Goal: Communication & Community: Answer question/provide support

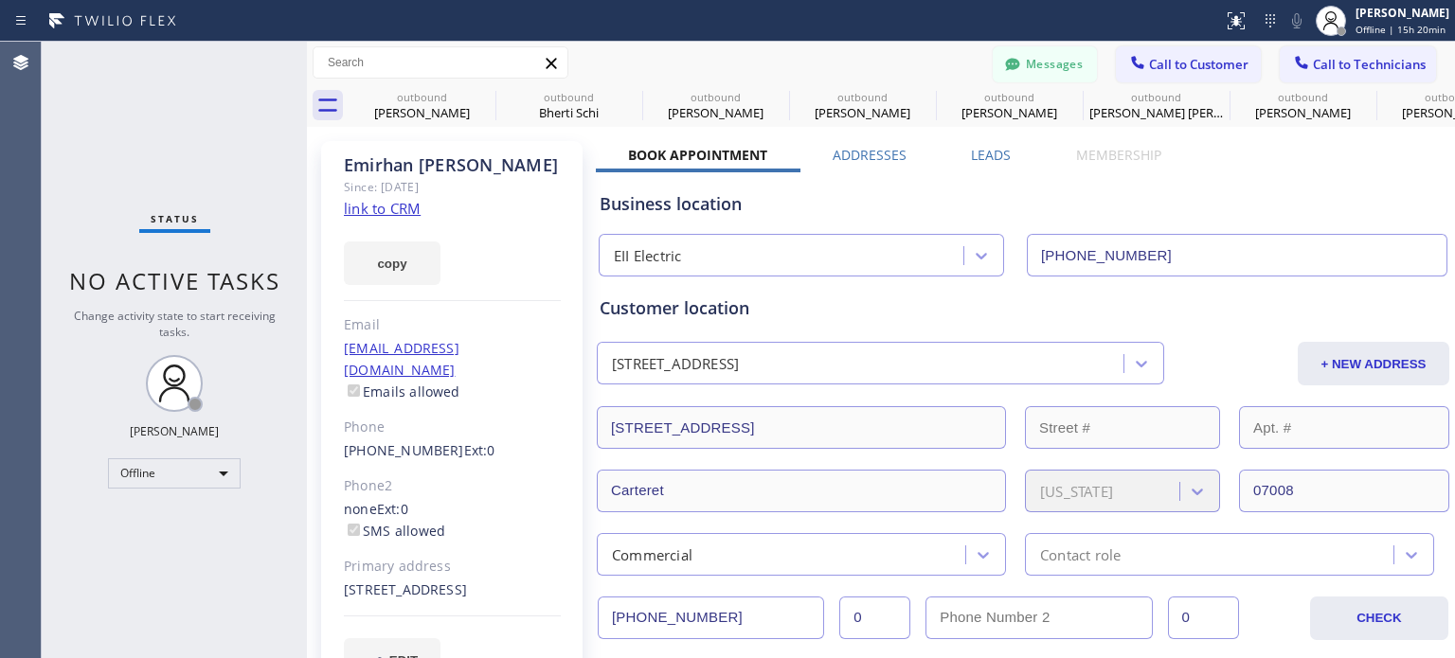
type input "(848) 305-2484"
click at [1005, 60] on icon at bounding box center [1012, 64] width 14 height 12
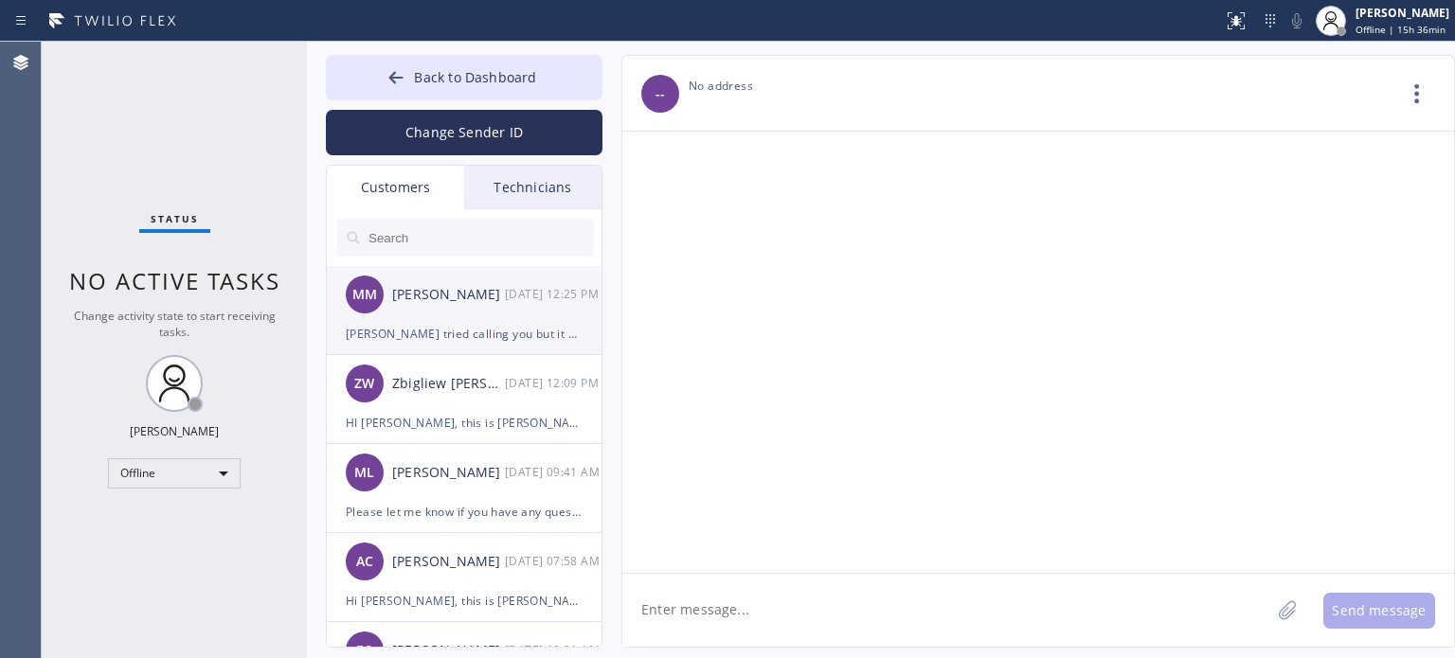
click at [460, 309] on div "MM Mike Moyer 08/20 12:25 PM" at bounding box center [465, 294] width 277 height 57
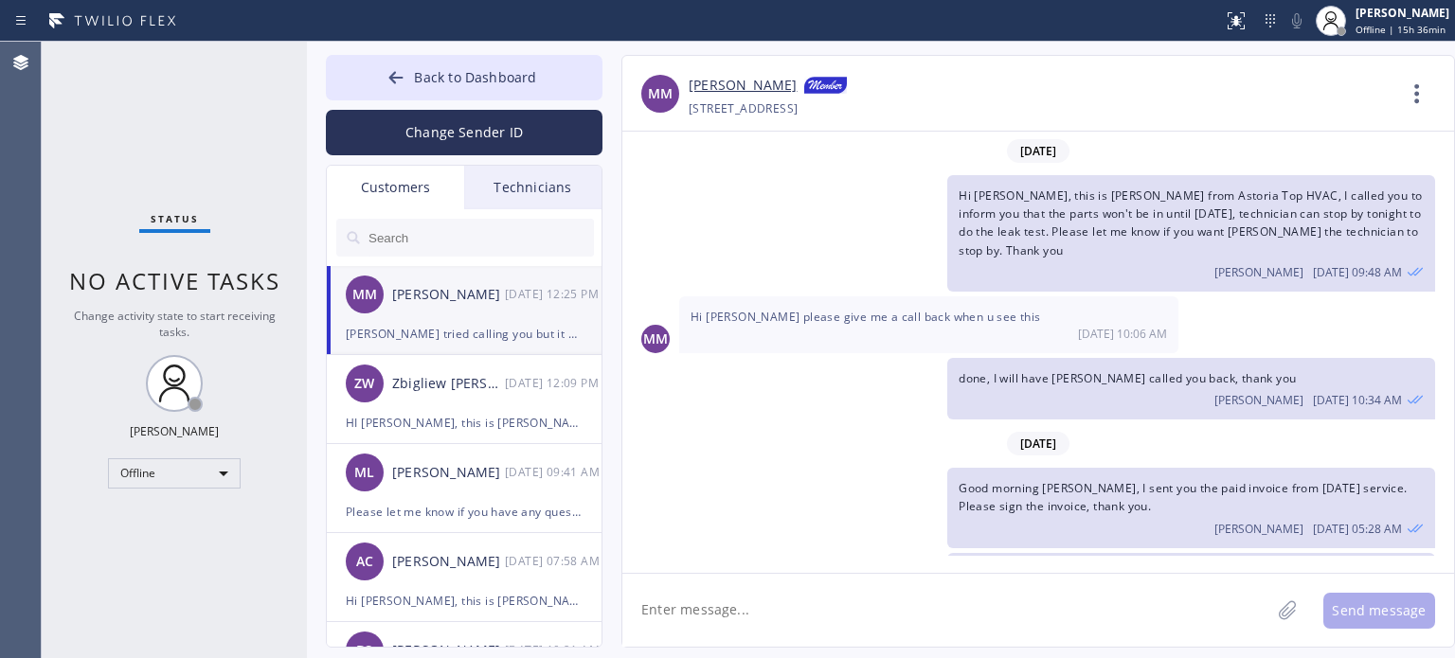
scroll to position [38, 0]
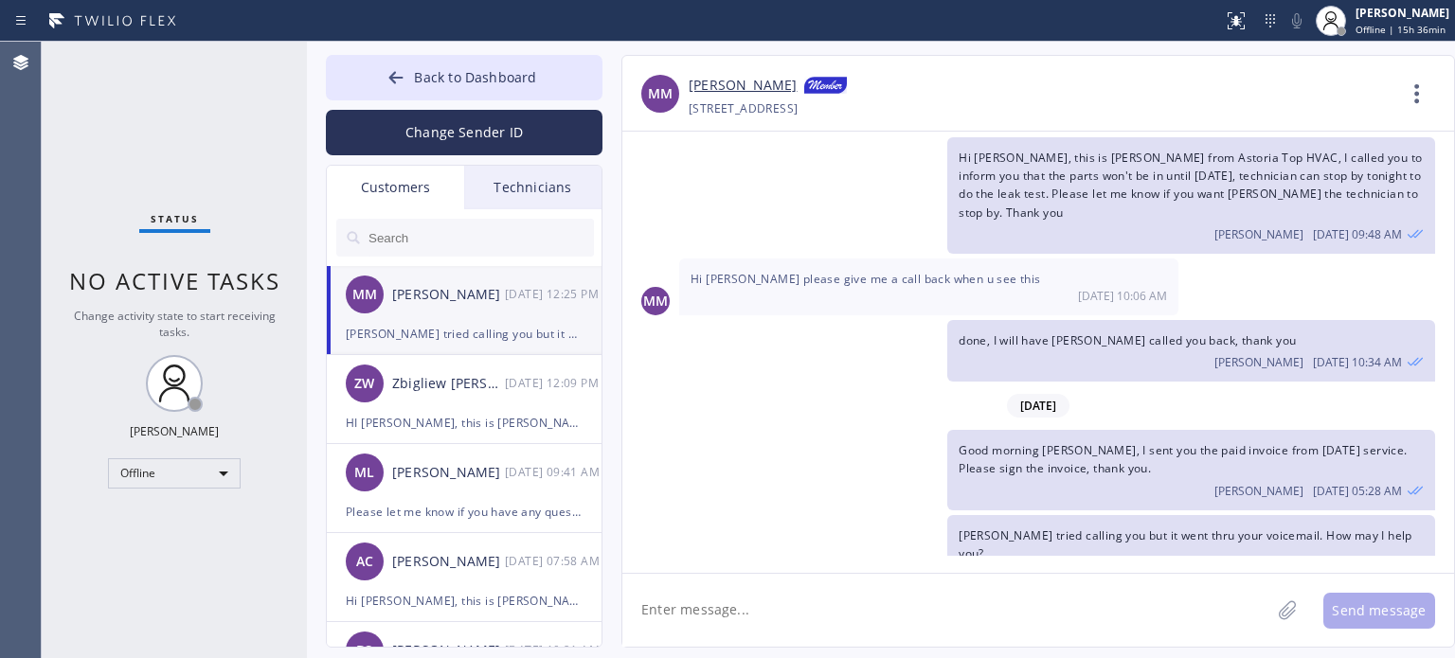
click at [782, 602] on textarea at bounding box center [946, 610] width 648 height 73
click at [376, 83] on button "Back to Dashboard" at bounding box center [464, 77] width 277 height 45
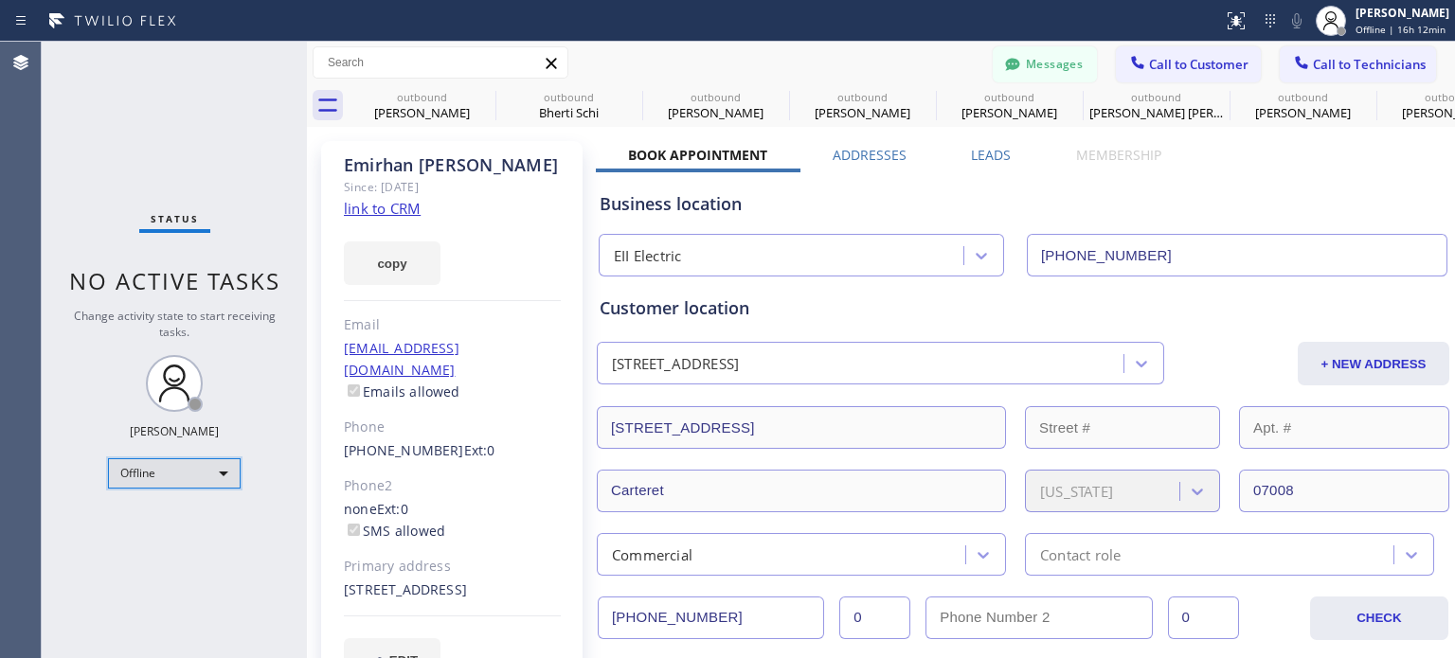
click at [184, 478] on div "Offline" at bounding box center [174, 473] width 133 height 30
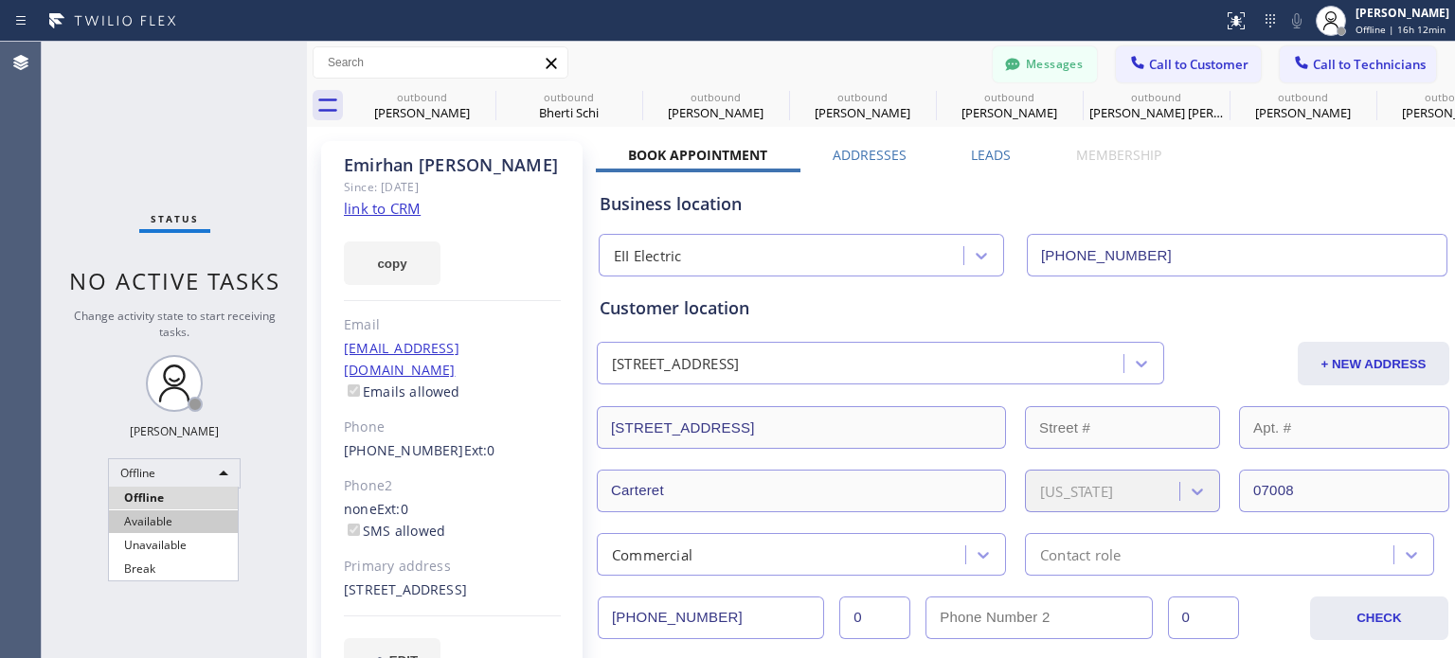
click at [161, 518] on li "Available" at bounding box center [173, 522] width 129 height 23
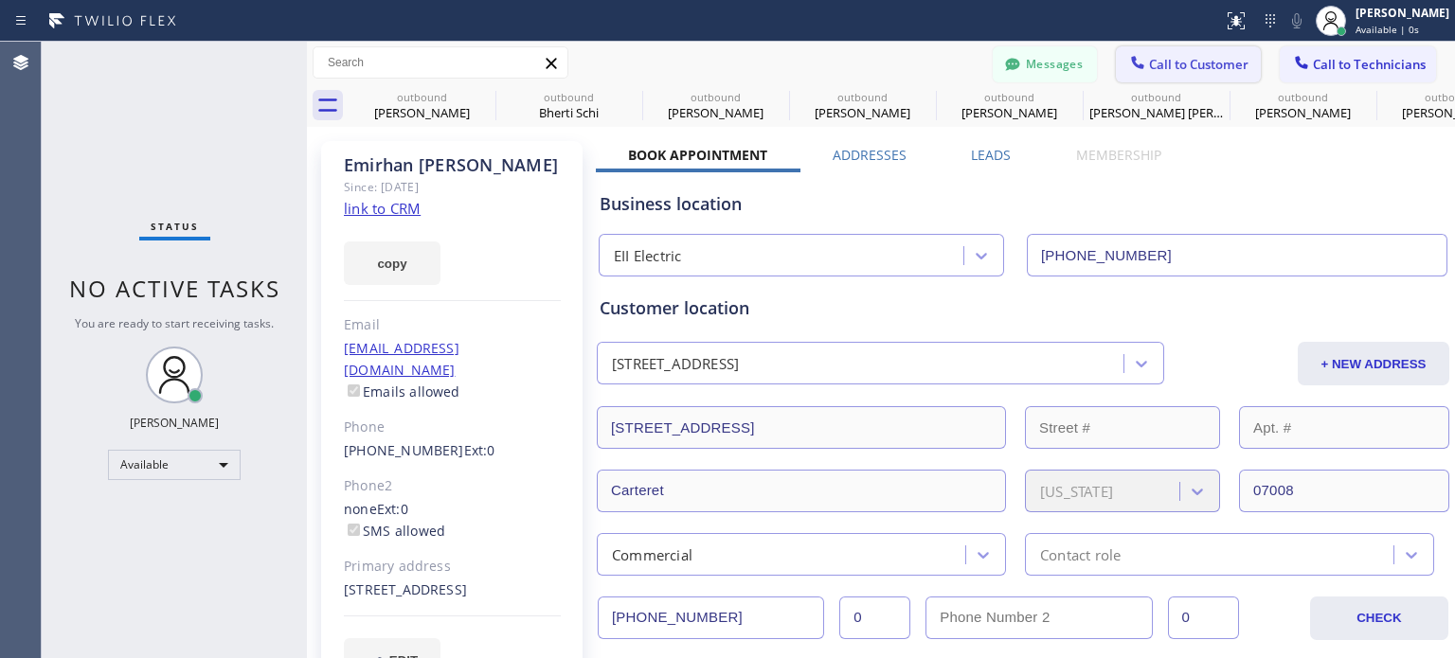
click at [1160, 57] on span "Call to Customer" at bounding box center [1198, 64] width 99 height 17
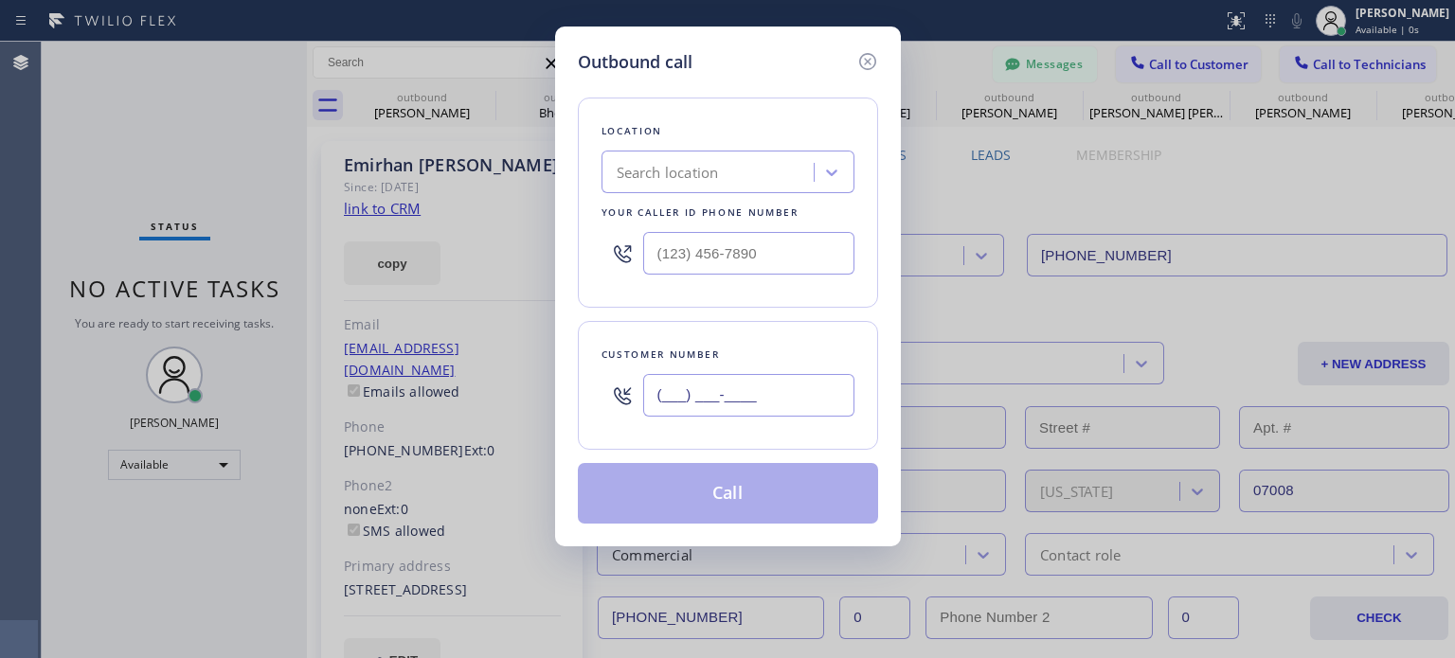
click at [700, 402] on input "(___) ___-____" at bounding box center [748, 395] width 211 height 43
paste input "973) 771-4435"
type input "(973) 771-4435"
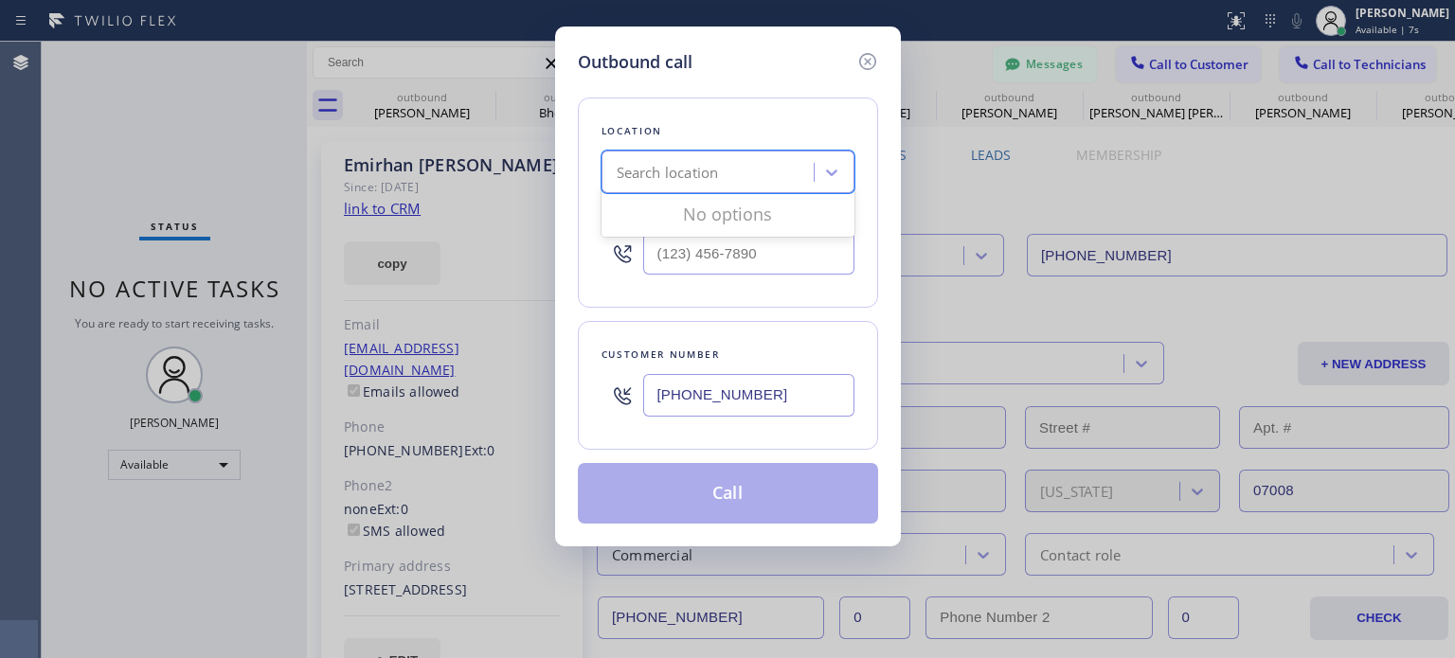
click at [687, 177] on div "Search location" at bounding box center [668, 173] width 102 height 22
paste input "Electric Wire Services Newark(Maximo Electrical, Inc)"
type input "Electric Wire Services Newark(Maximo Electrical, Inc)"
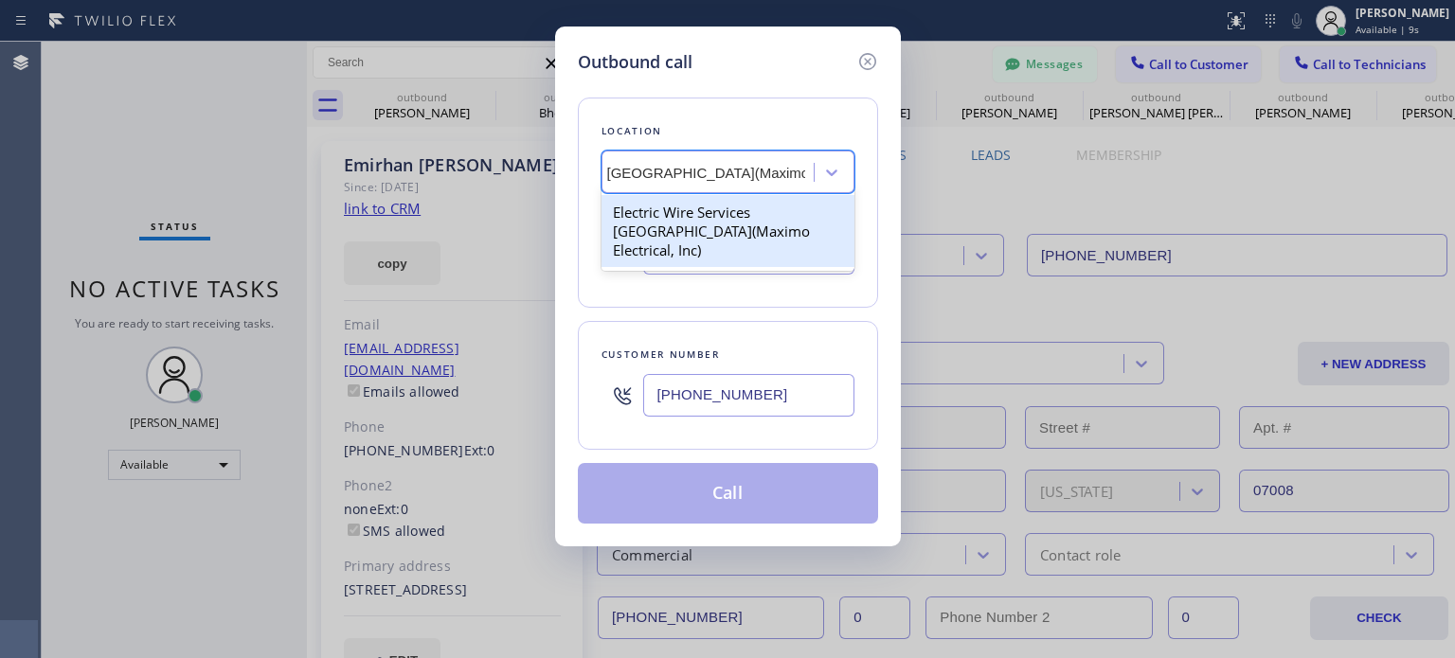
click at [706, 221] on div "Electric Wire Services Newark(Maximo Electrical, Inc)" at bounding box center [728, 231] width 253 height 72
type input "(973) 834-6131"
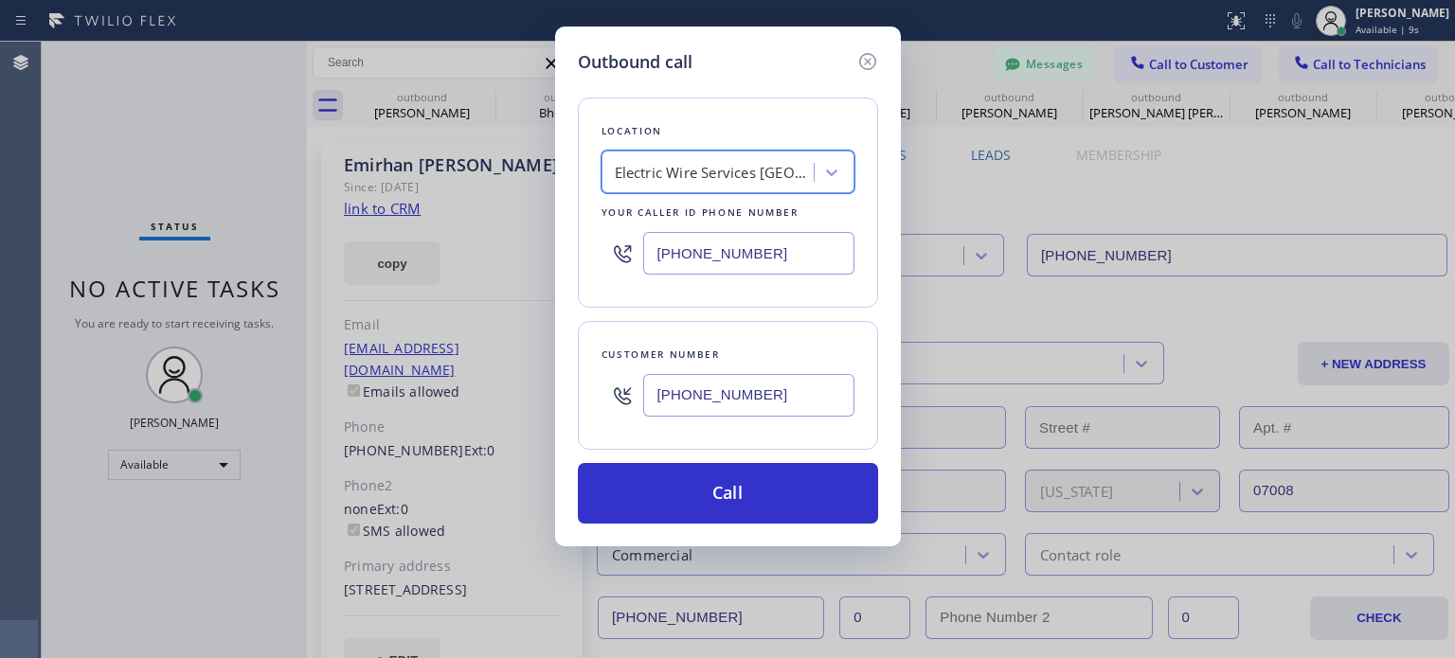
scroll to position [0, 1]
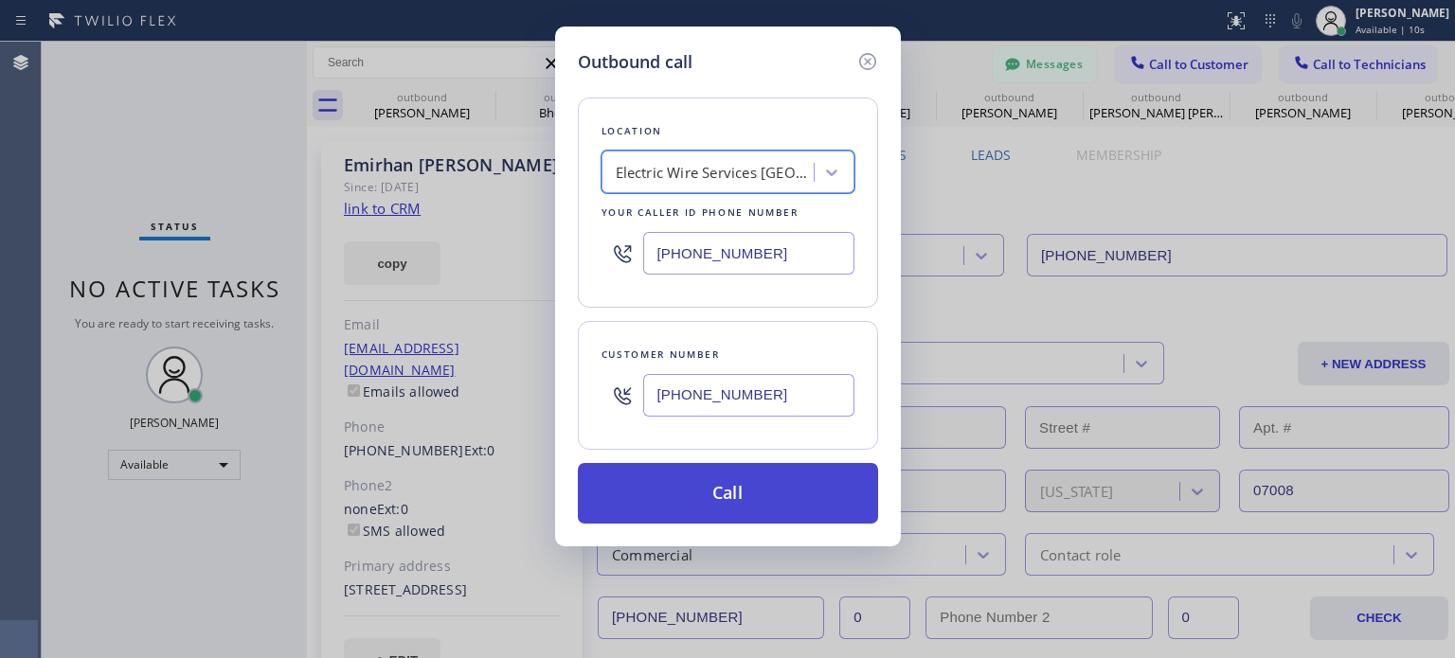
click at [728, 488] on button "Call" at bounding box center [728, 493] width 300 height 61
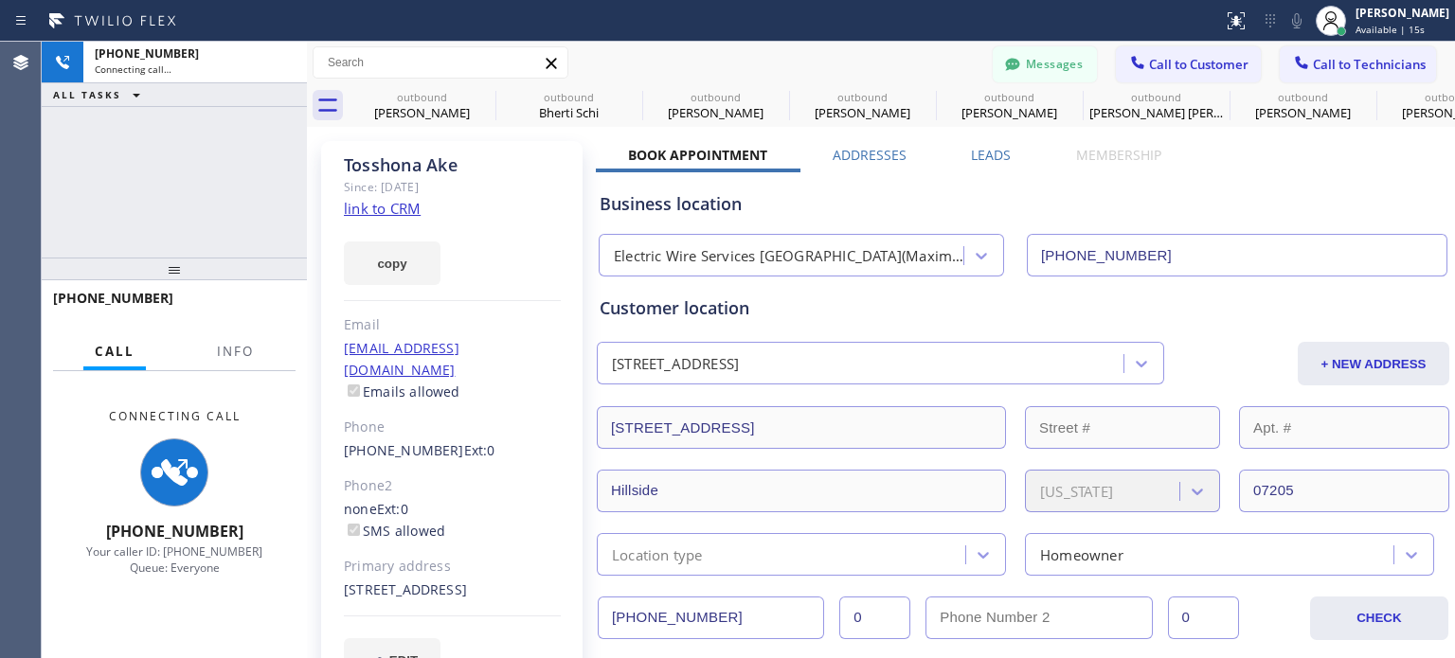
type input "(973) 834-6131"
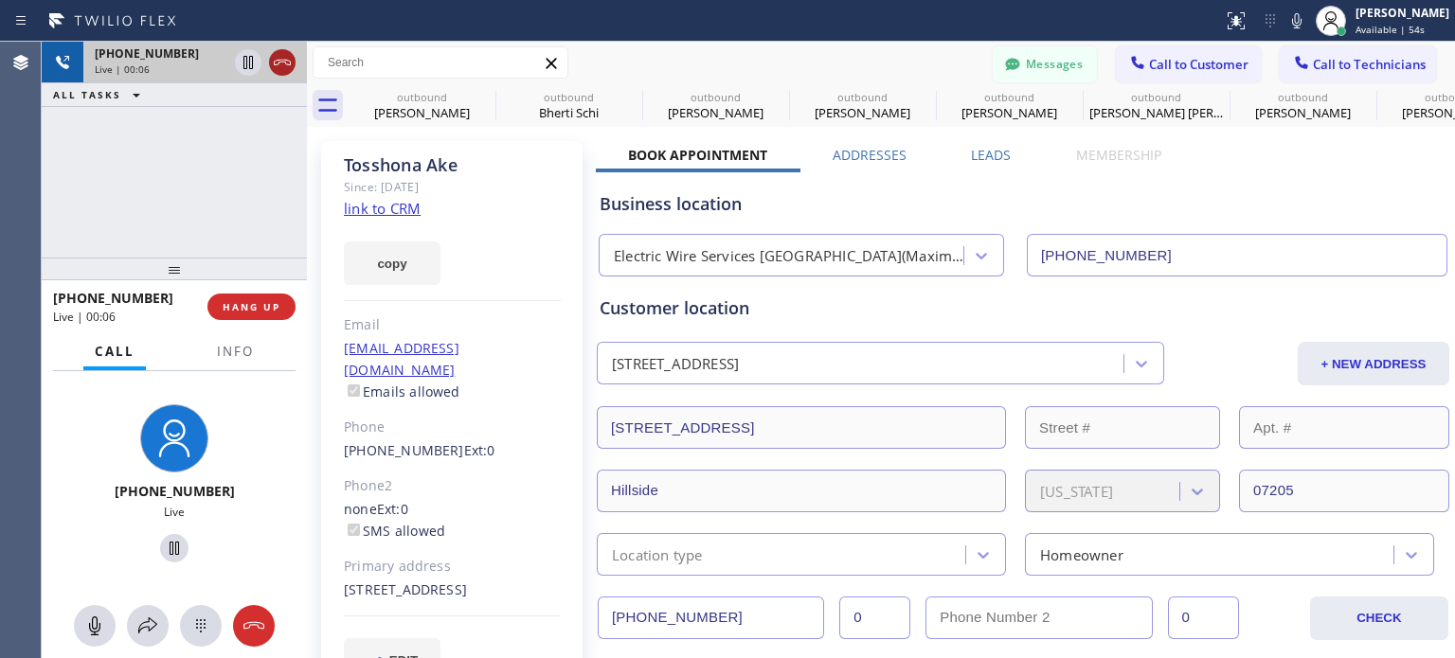
click at [287, 72] on icon at bounding box center [282, 62] width 23 height 23
click at [280, 56] on icon at bounding box center [282, 62] width 23 height 23
click at [232, 310] on span "HANG UP" at bounding box center [252, 306] width 58 height 13
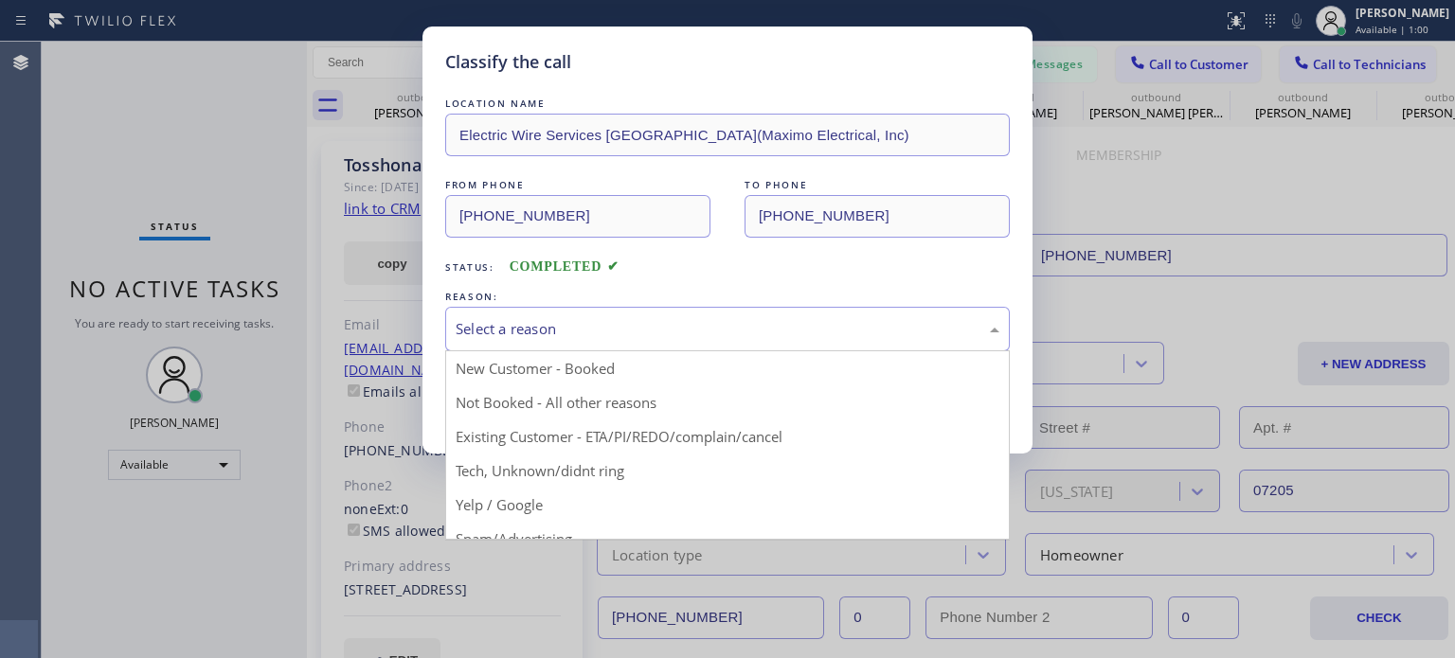
click at [663, 336] on div "Select a reason" at bounding box center [728, 329] width 544 height 22
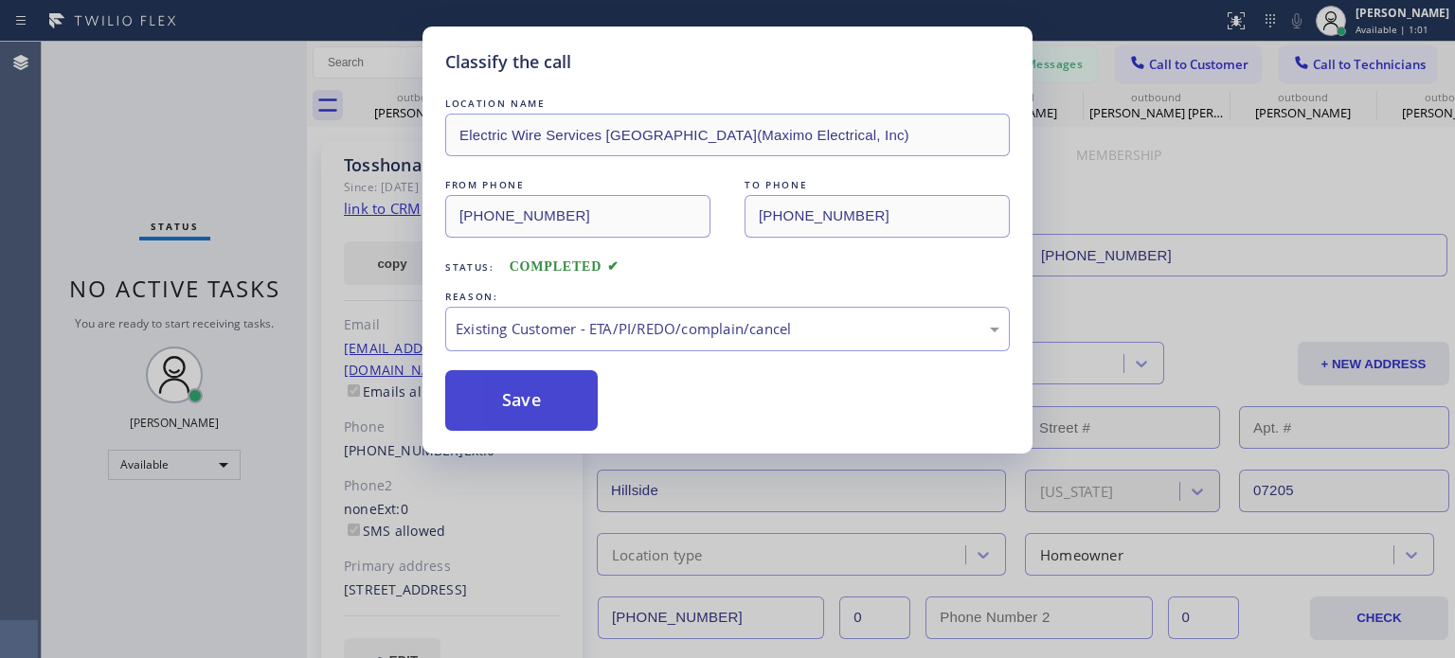
click at [557, 401] on button "Save" at bounding box center [521, 400] width 153 height 61
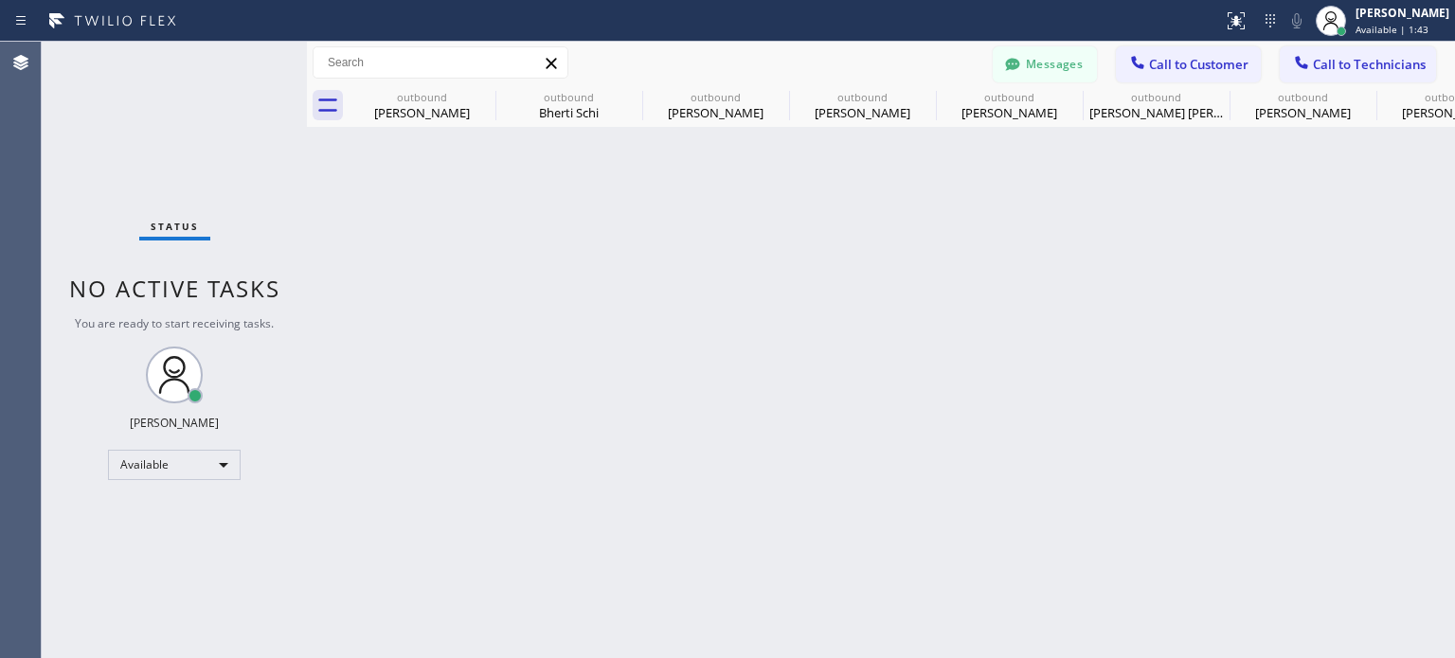
click at [1148, 378] on div "Back to Dashboard Change Sender ID Customers Technicians MM Mike Moyer 08/20 12…" at bounding box center [881, 350] width 1148 height 617
click at [1049, 67] on button "Messages" at bounding box center [1045, 64] width 104 height 36
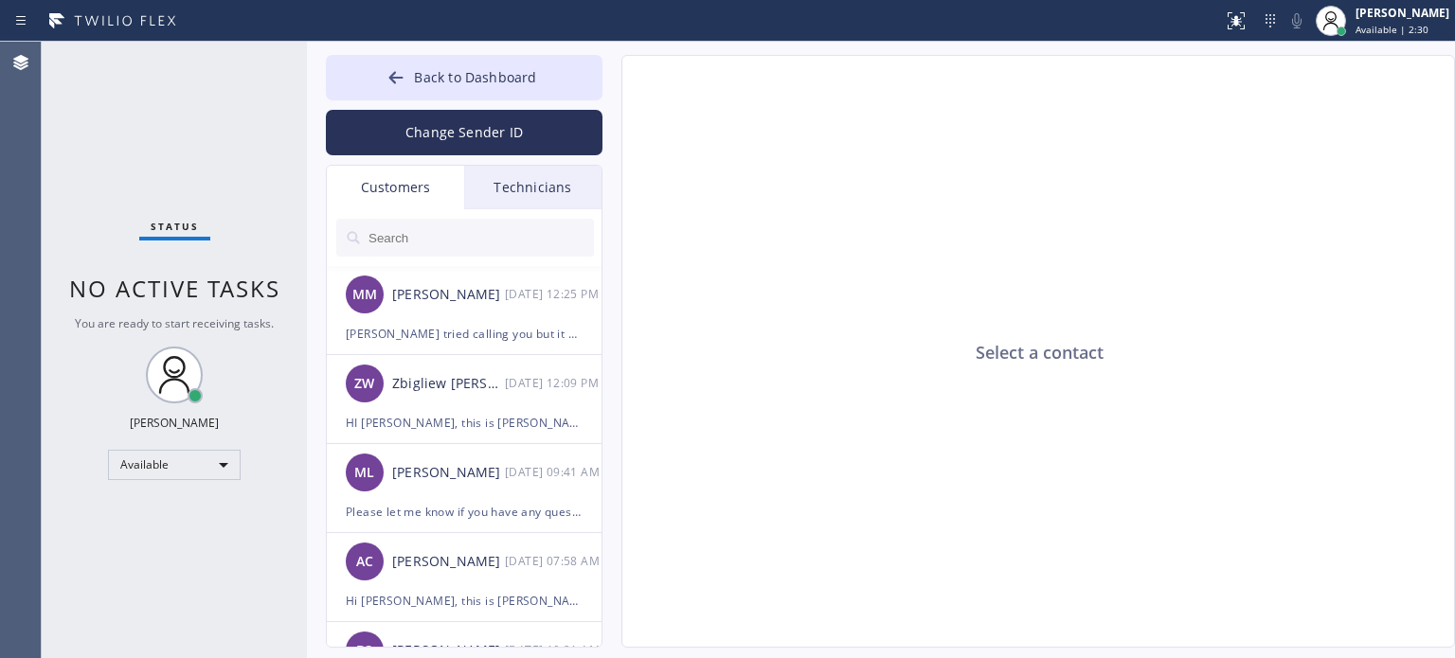
click at [1177, 285] on div "Select a contact" at bounding box center [1039, 352] width 834 height 593
click at [428, 136] on button "Change Sender ID" at bounding box center [464, 132] width 277 height 45
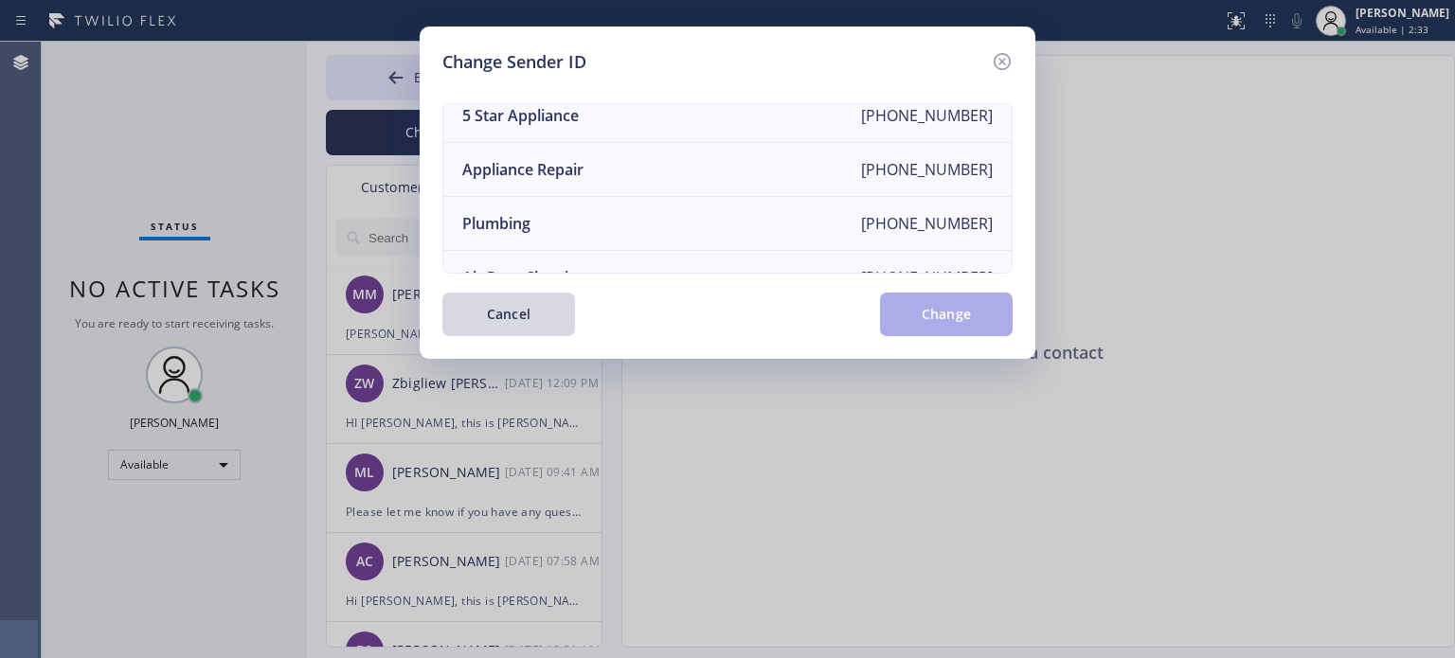
scroll to position [221, 0]
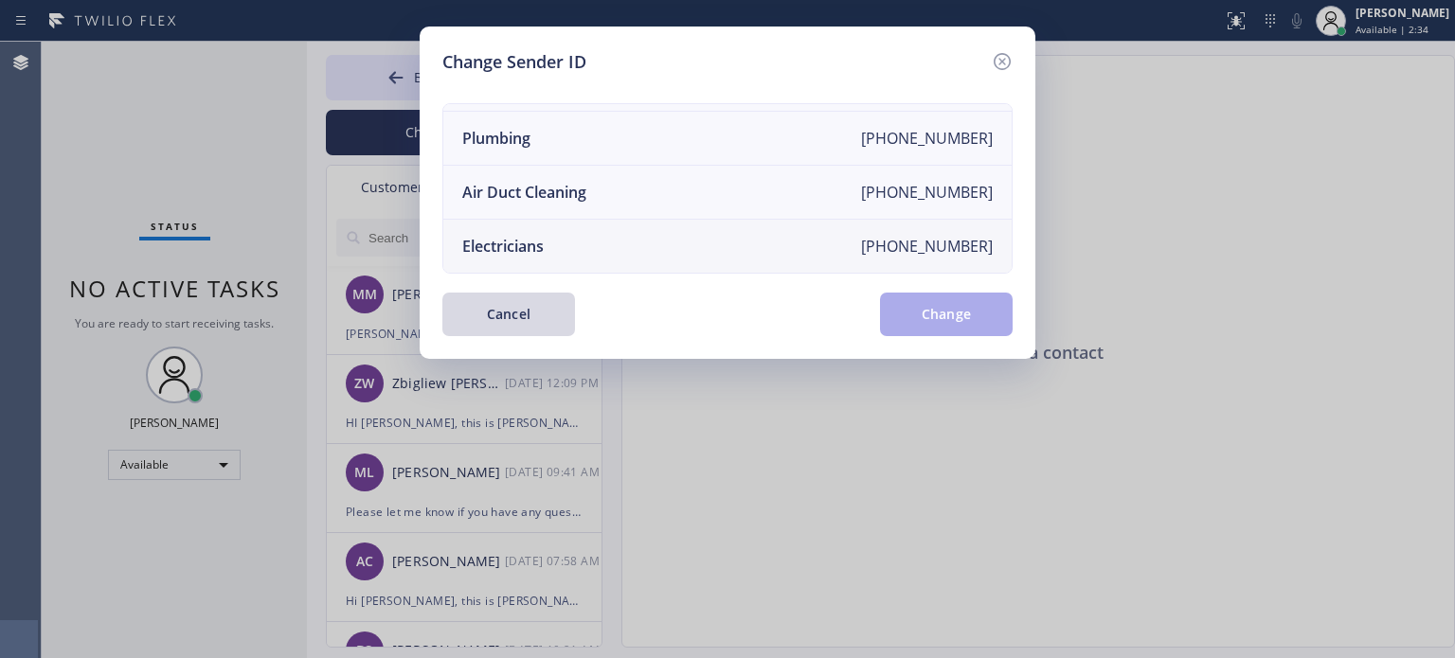
click at [519, 236] on div "Electricians" at bounding box center [502, 246] width 81 height 21
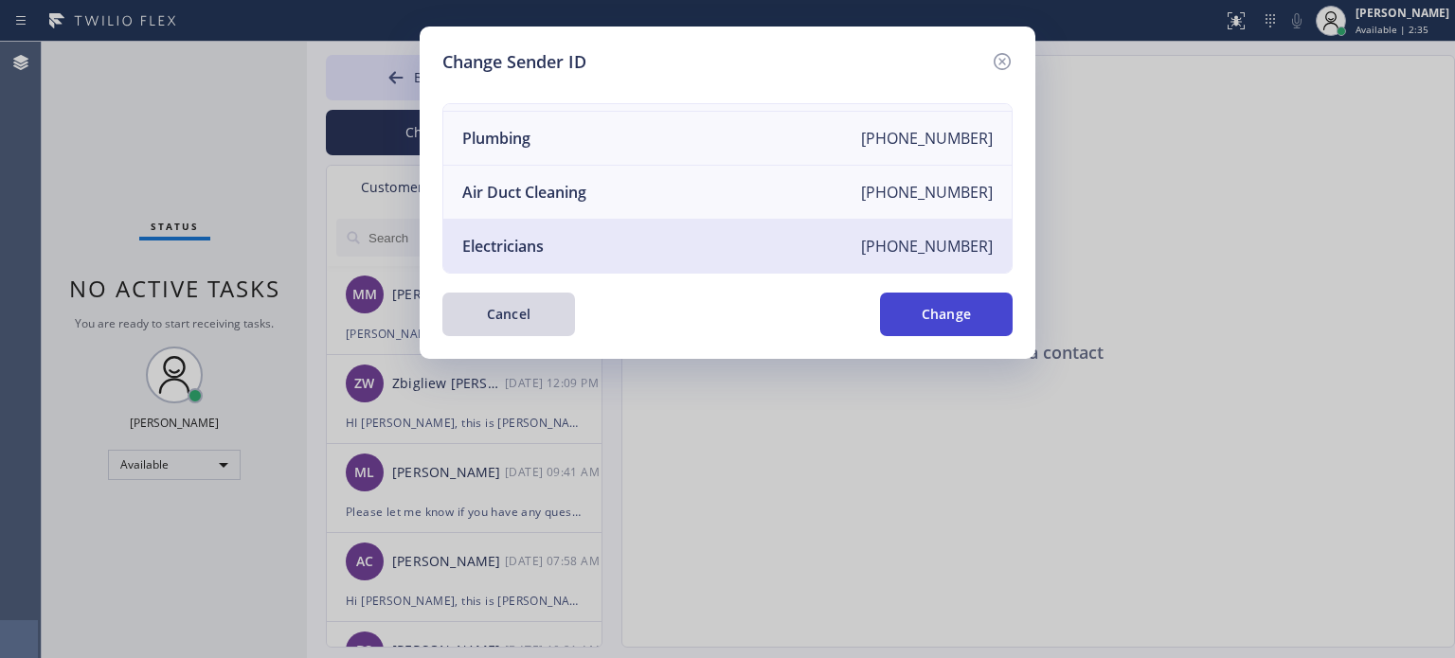
click at [921, 312] on button "Change" at bounding box center [946, 315] width 133 height 44
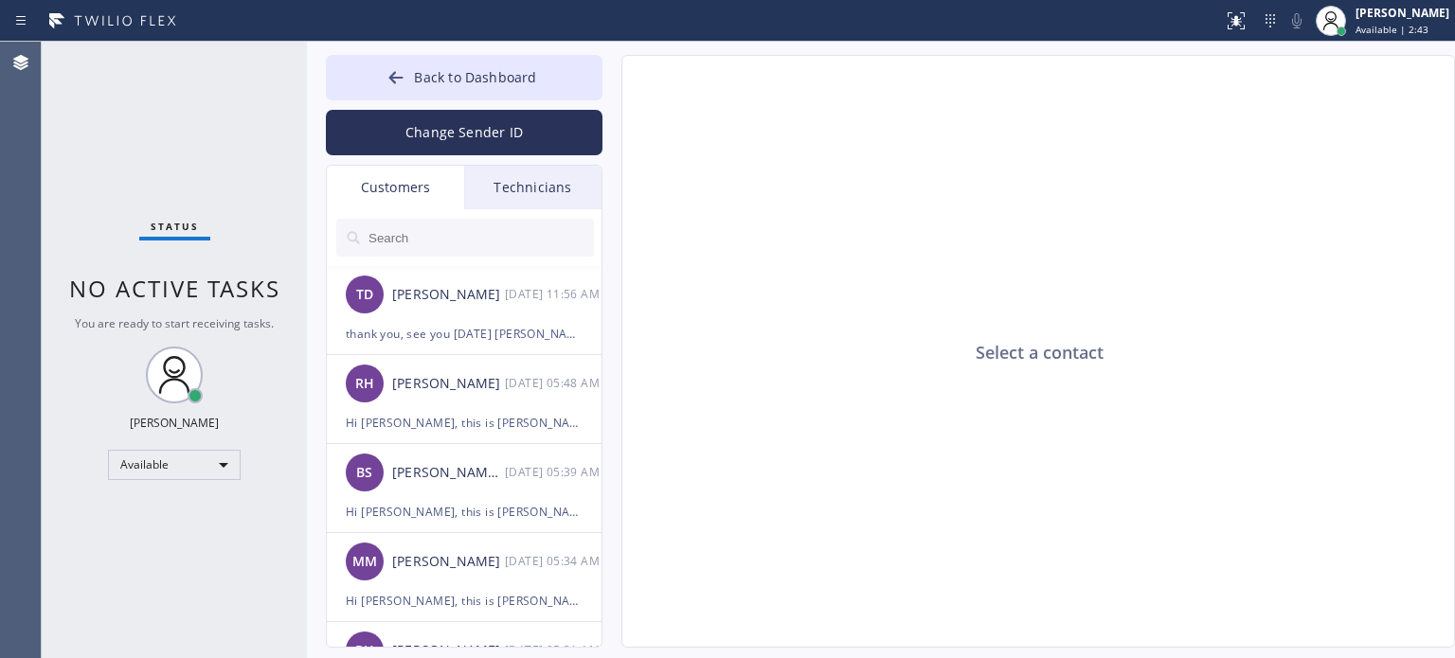
click at [1246, 446] on div "Select a contact" at bounding box center [1039, 352] width 834 height 593
click at [462, 330] on div "thank you, see you tomorrow Thomas" at bounding box center [464, 334] width 237 height 22
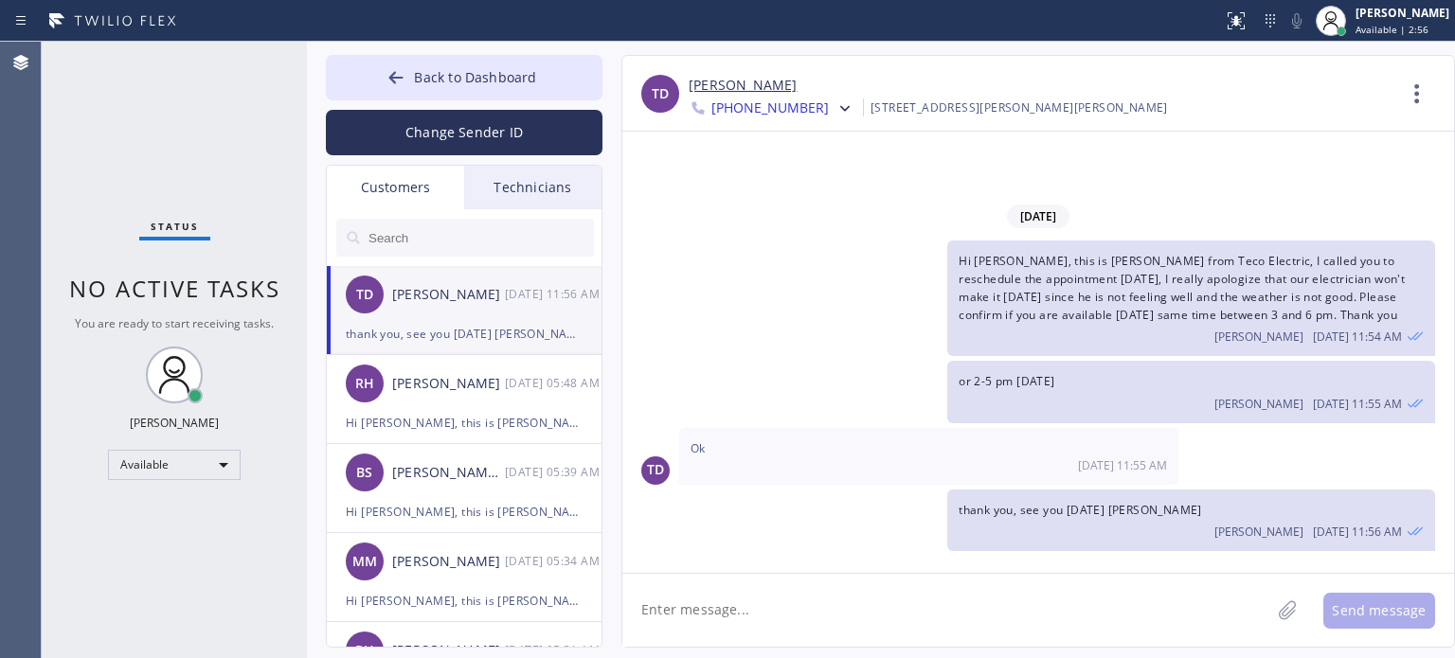
click at [428, 234] on input "text" at bounding box center [480, 238] width 227 height 38
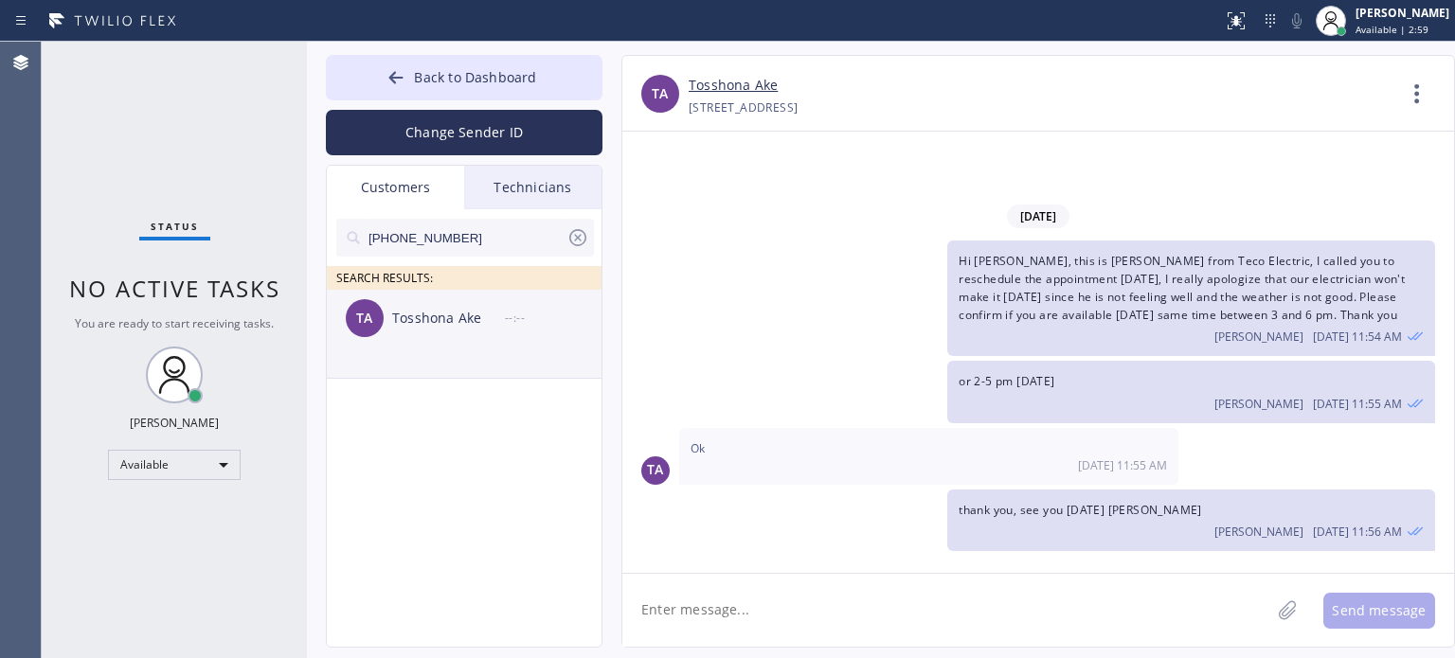
click at [432, 320] on div "Tosshona Ake" at bounding box center [448, 319] width 113 height 22
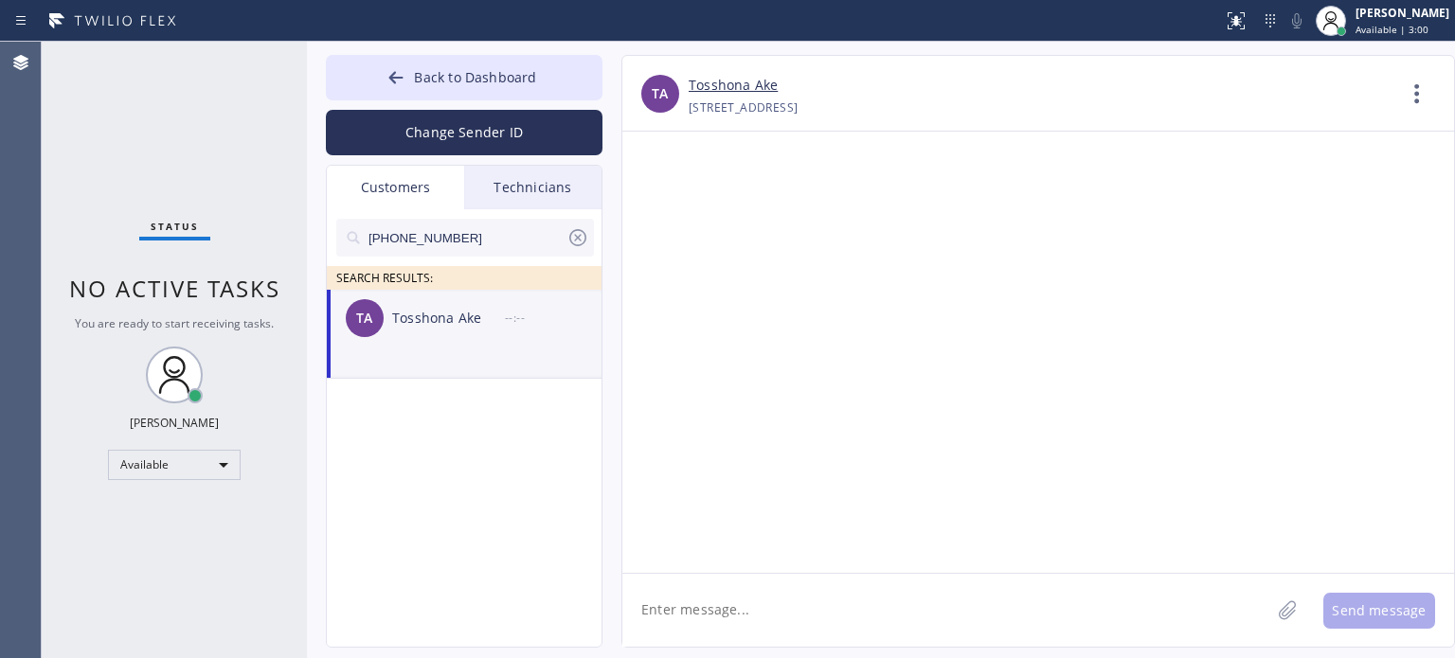
click at [778, 602] on textarea at bounding box center [946, 610] width 648 height 73
paste textarea "Electric Wire Services"
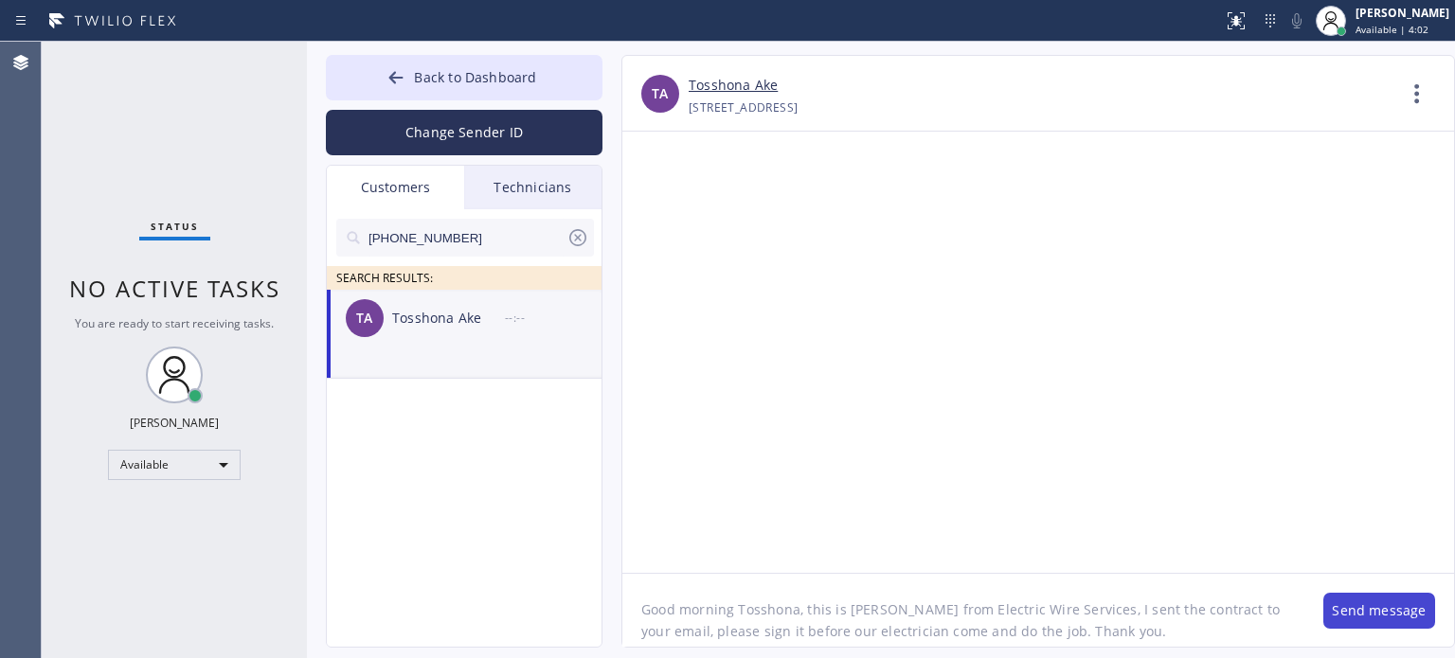
type textarea "Good morning Tosshona, this is Kate from Electric Wire Services, I sent the con…"
click at [1397, 604] on button "Send message" at bounding box center [1379, 611] width 112 height 36
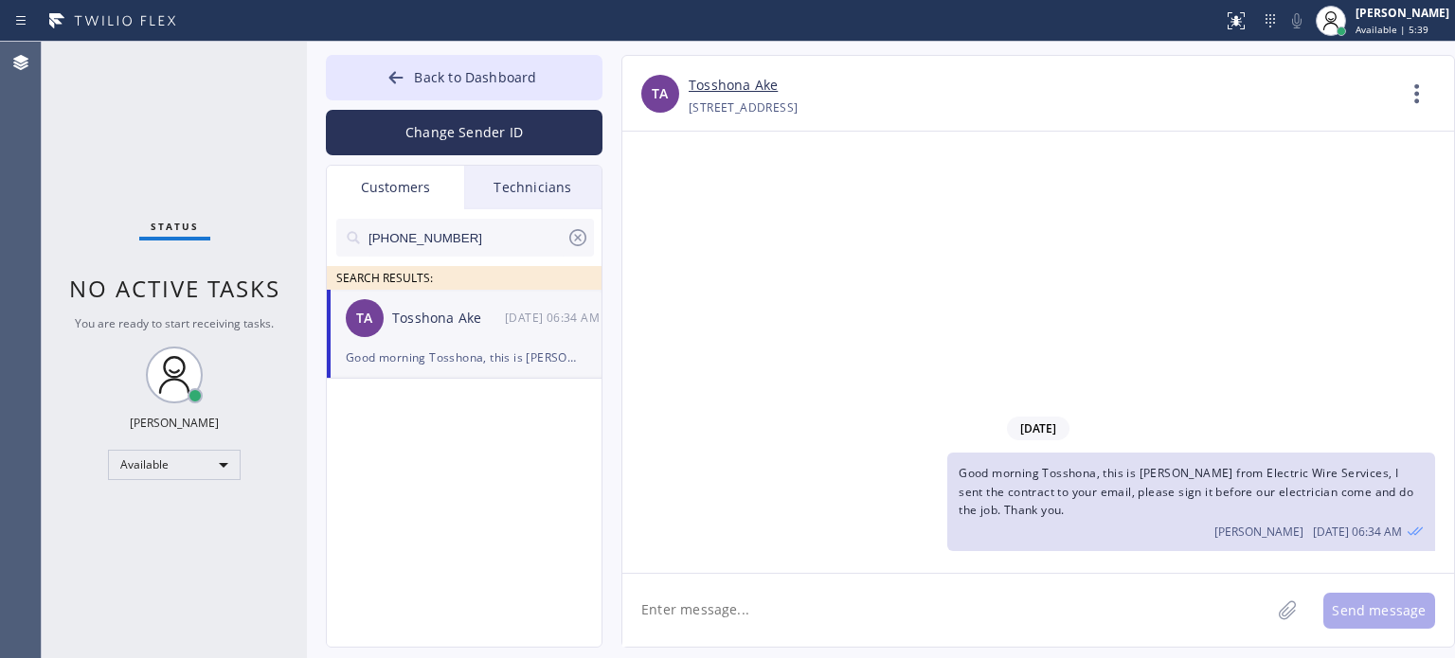
click at [1077, 264] on div "08/21/2025 Good morning Tosshona, this is Kate from Electric Wire Services, I s…" at bounding box center [1038, 352] width 832 height 441
click at [414, 72] on button "Back to Dashboard" at bounding box center [464, 77] width 277 height 45
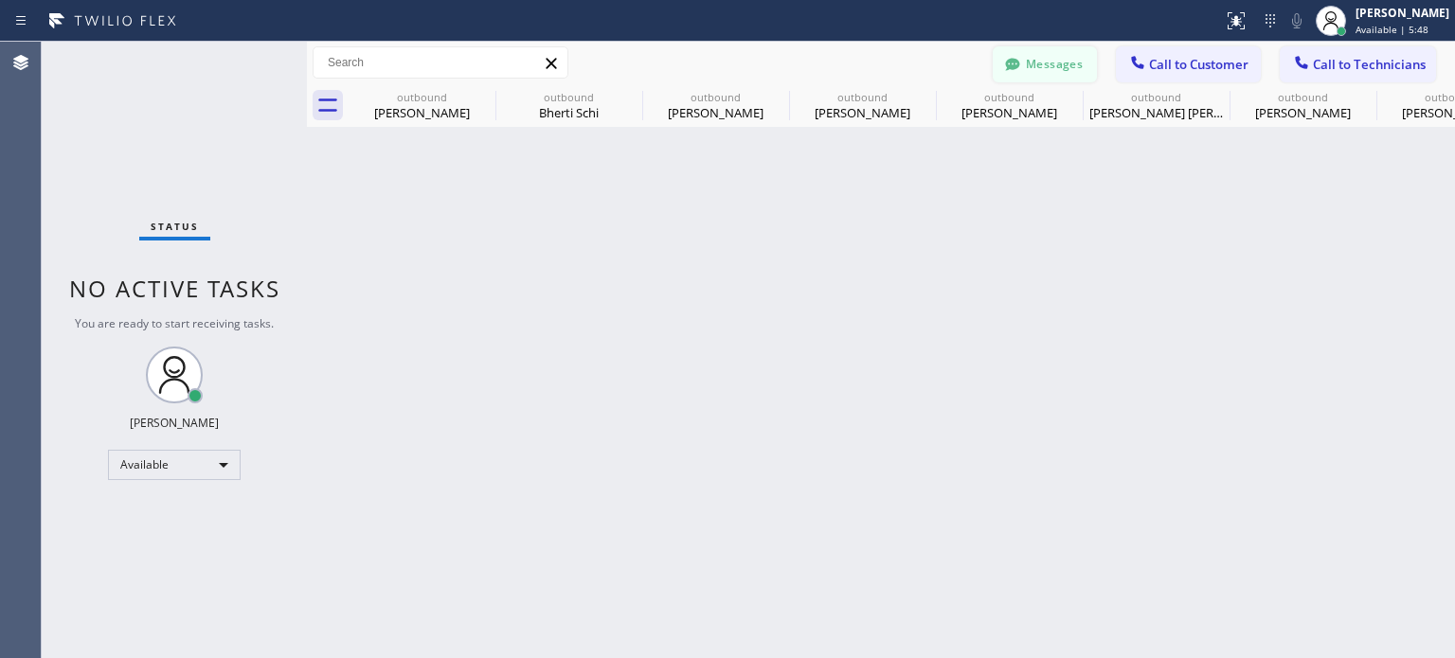
click at [1021, 67] on icon at bounding box center [1012, 64] width 19 height 19
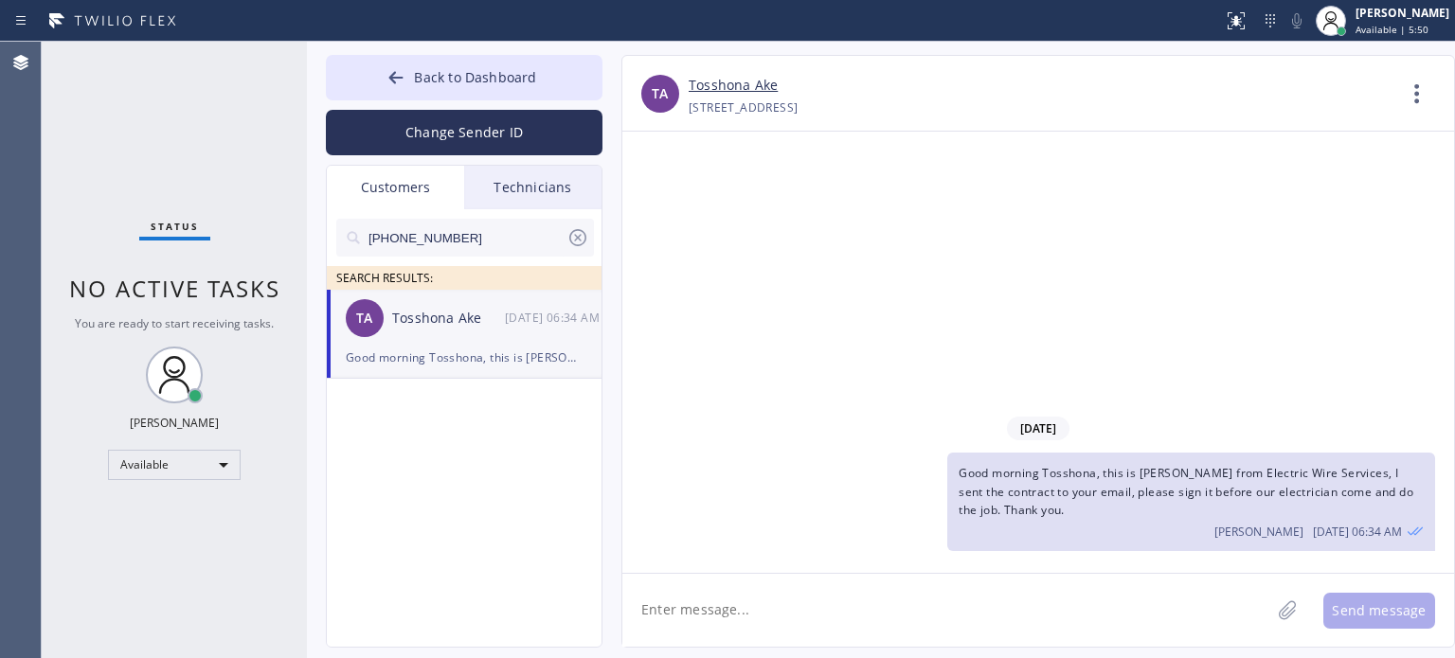
click at [443, 341] on div "TA Tosshona Ake 08/21 06:34 AM" at bounding box center [465, 318] width 277 height 57
click at [571, 236] on icon at bounding box center [577, 237] width 23 height 23
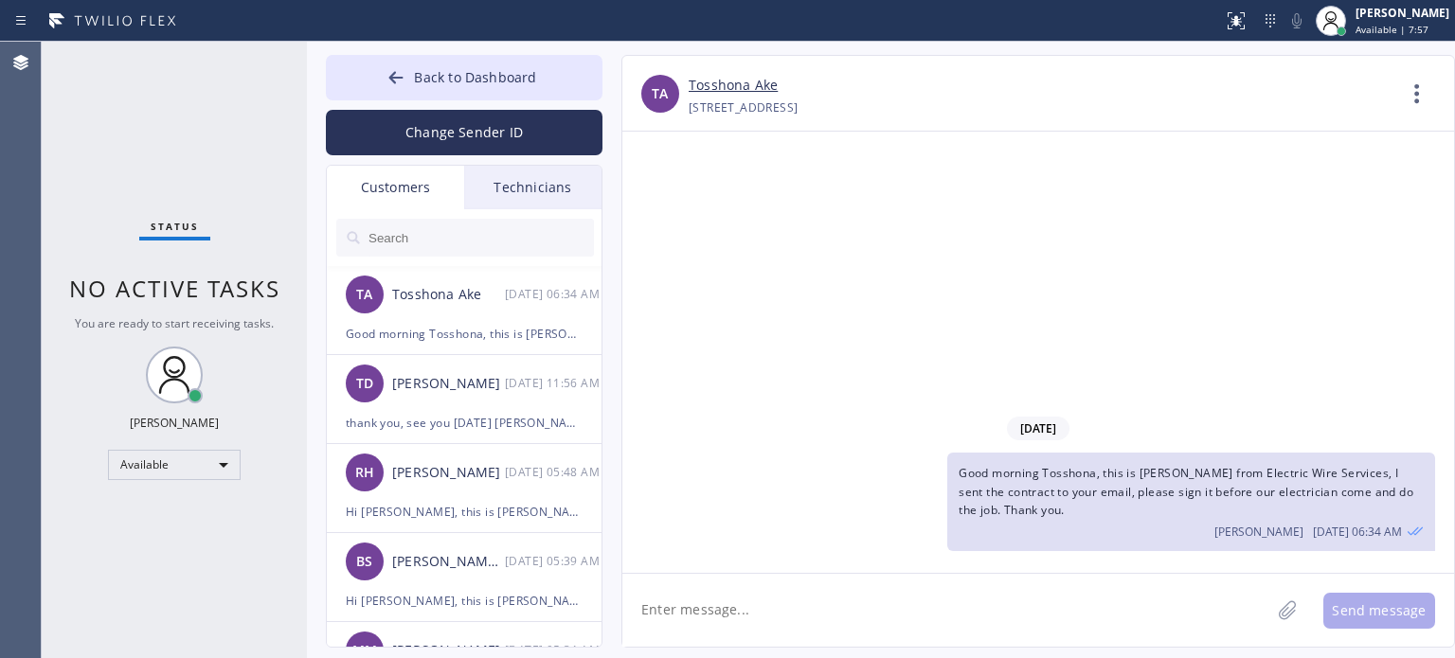
click at [1043, 602] on textarea at bounding box center [946, 610] width 648 height 73
click at [1230, 262] on div "08/21/2025 Good morning Tosshona, this is Kate from Electric Wire Services, I s…" at bounding box center [1038, 352] width 832 height 441
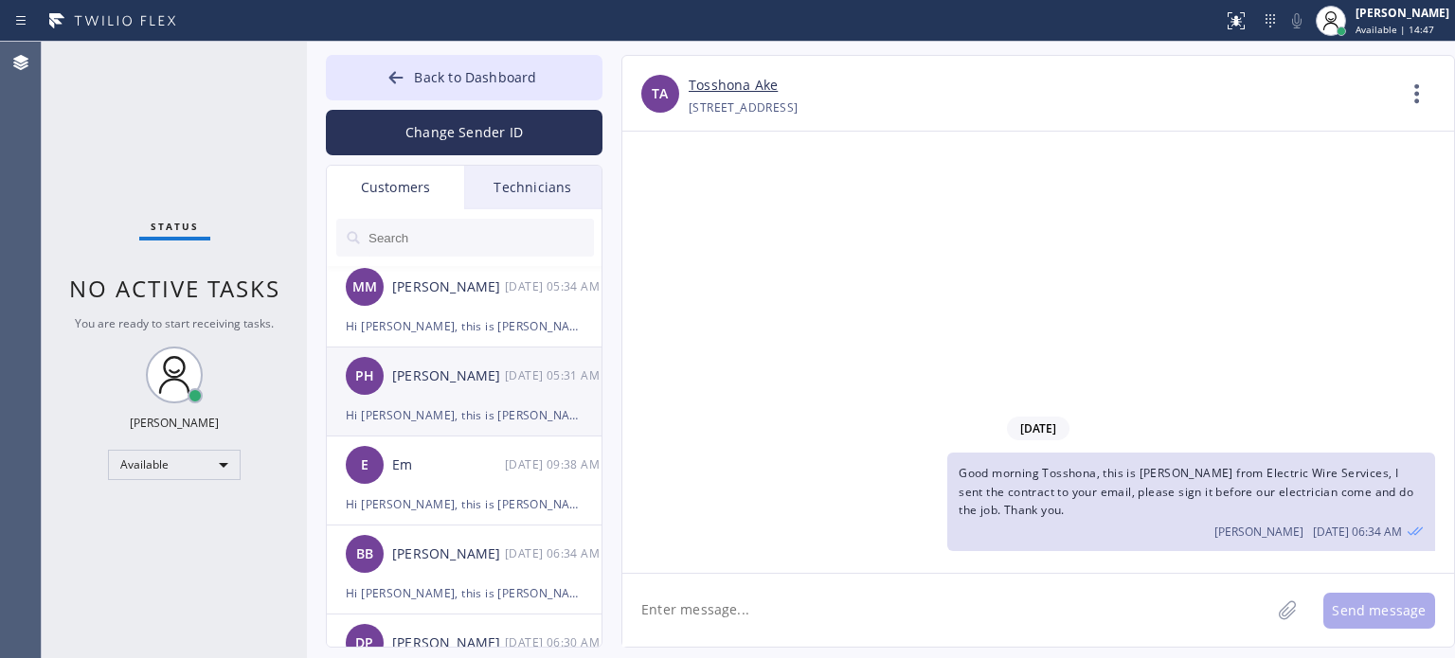
scroll to position [379, 0]
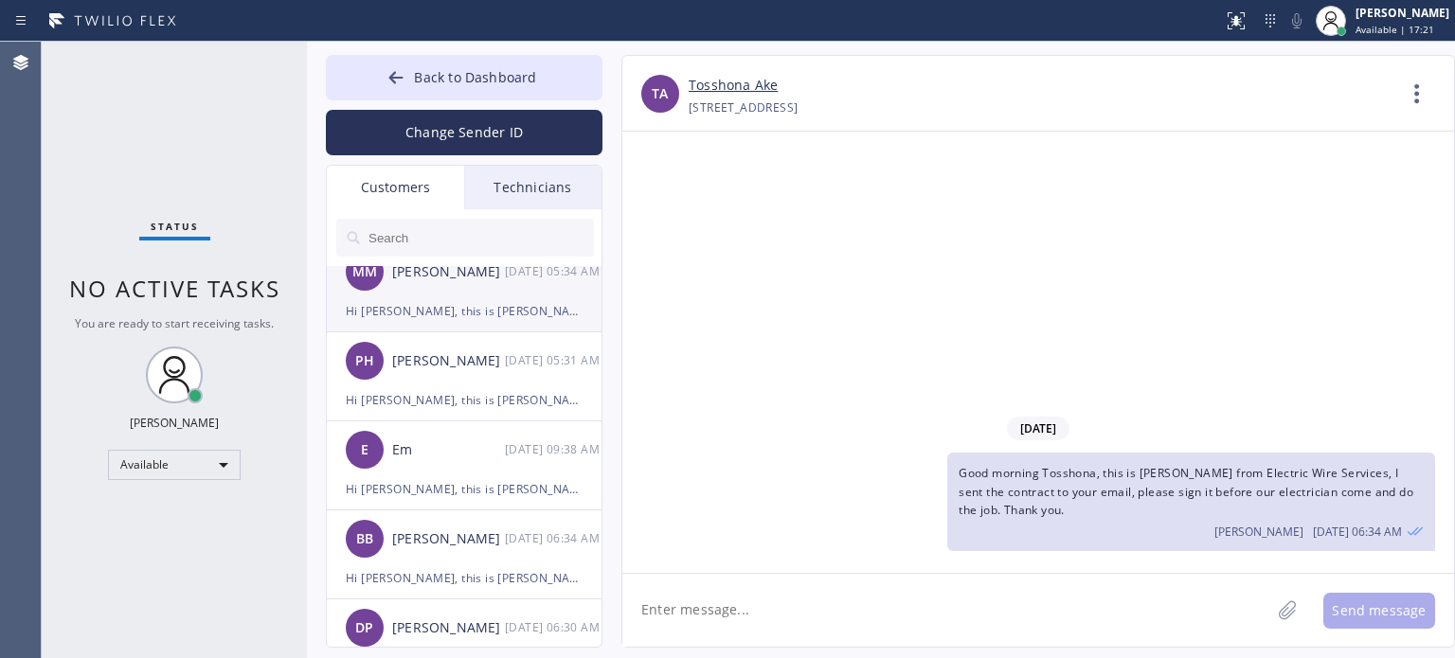
click at [416, 298] on div "MM Michael Marrone 08/20 05:34 AM" at bounding box center [465, 271] width 277 height 57
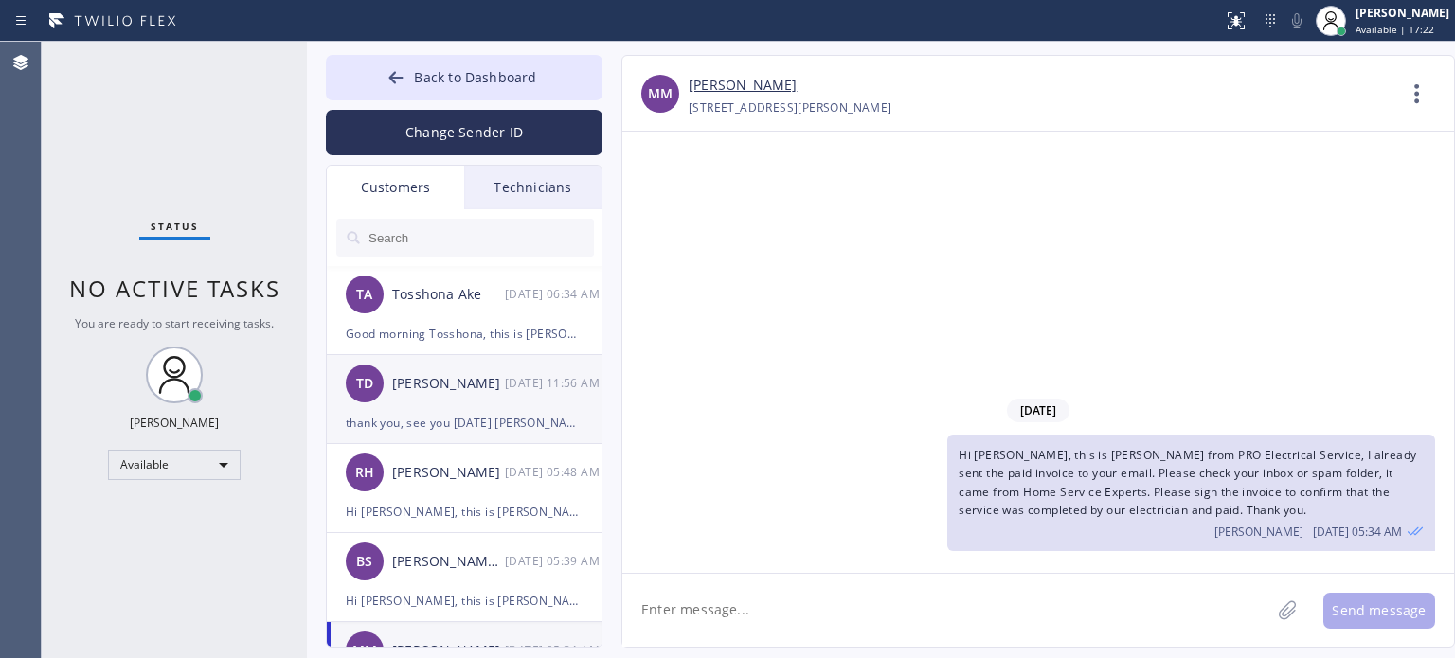
scroll to position [0, 0]
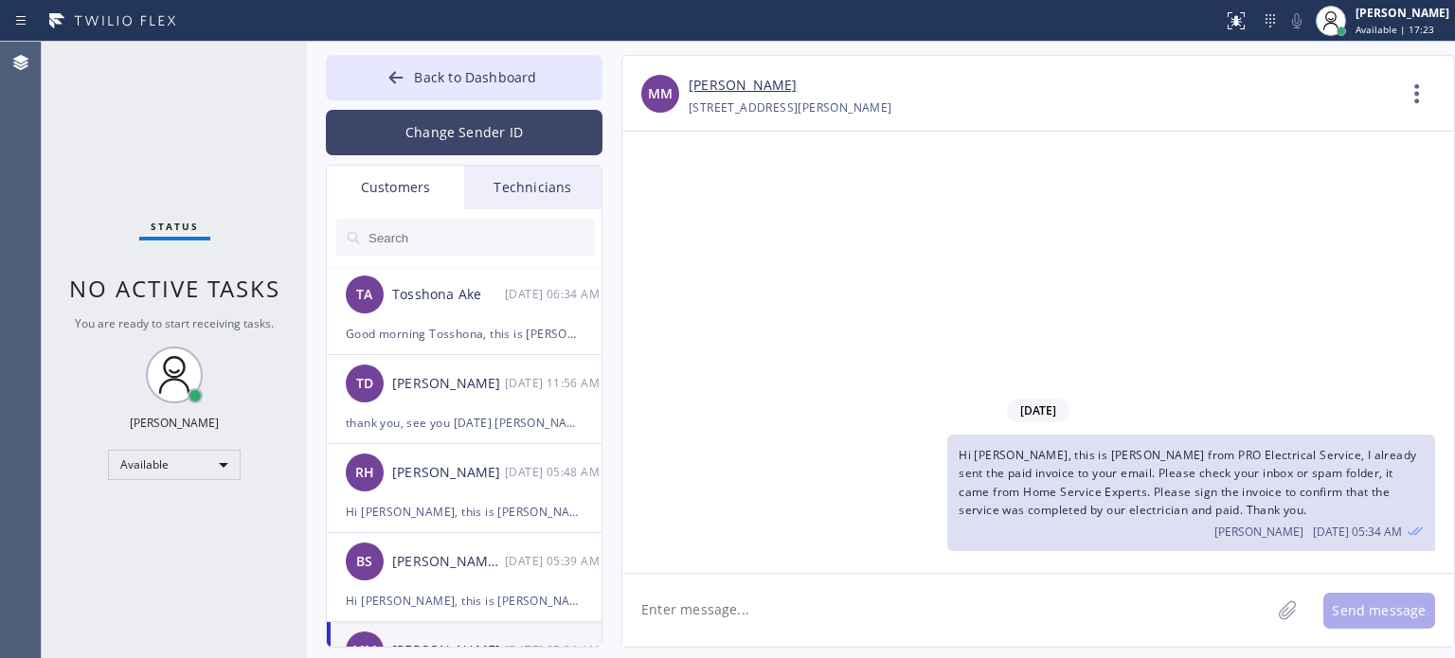
click at [439, 140] on button "Change Sender ID" at bounding box center [464, 132] width 277 height 45
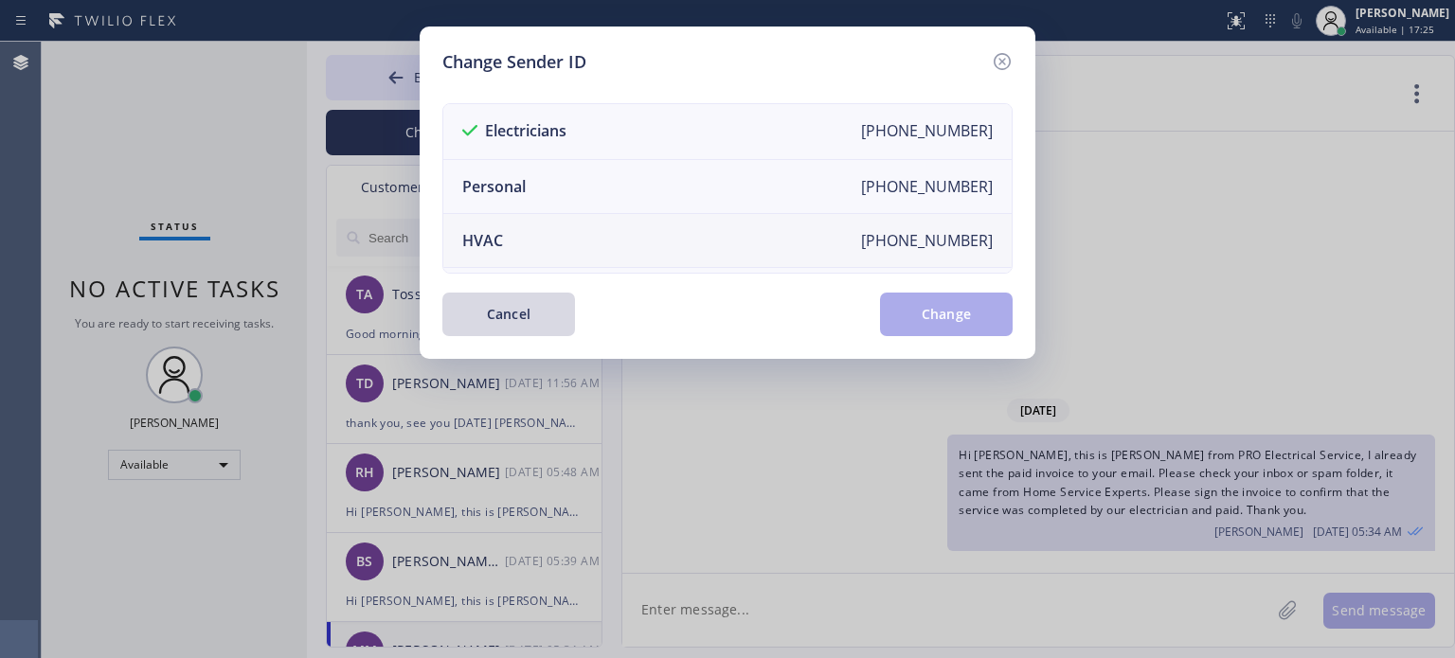
click at [509, 240] on li "HVAC +18559994417" at bounding box center [727, 241] width 568 height 54
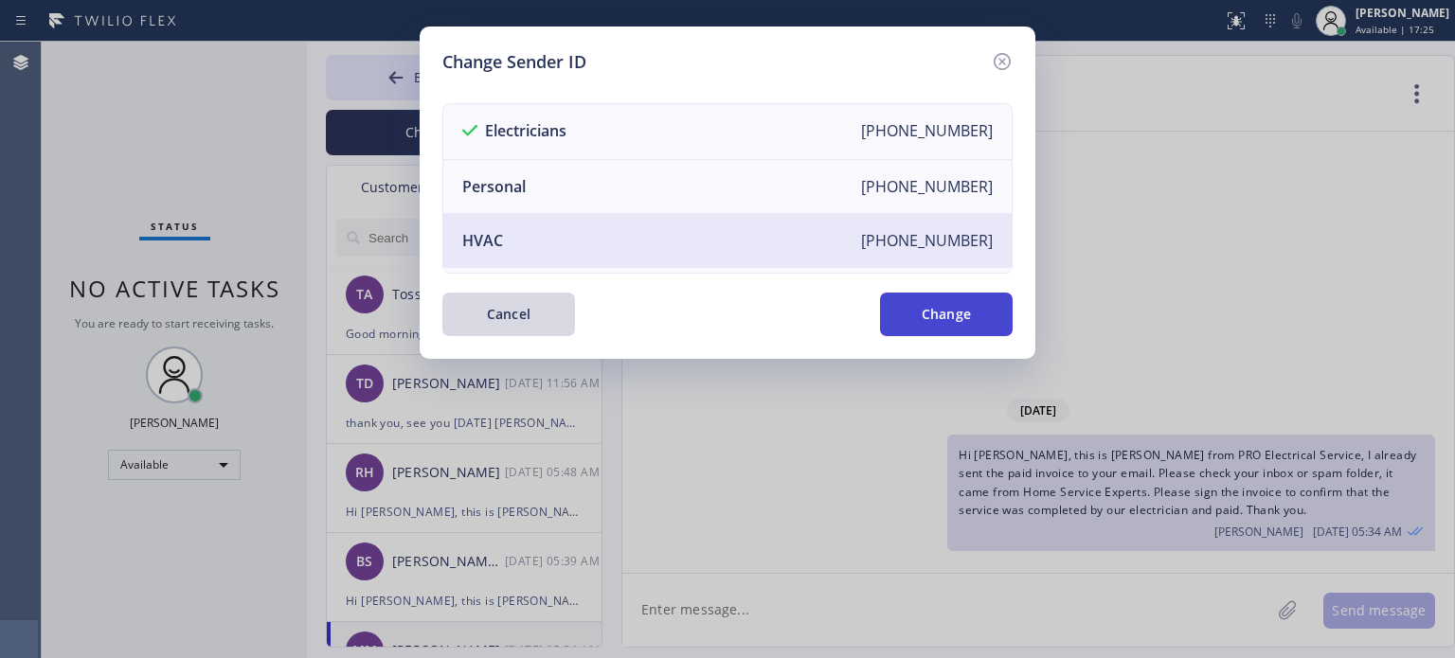
click at [909, 324] on button "Change" at bounding box center [946, 315] width 133 height 44
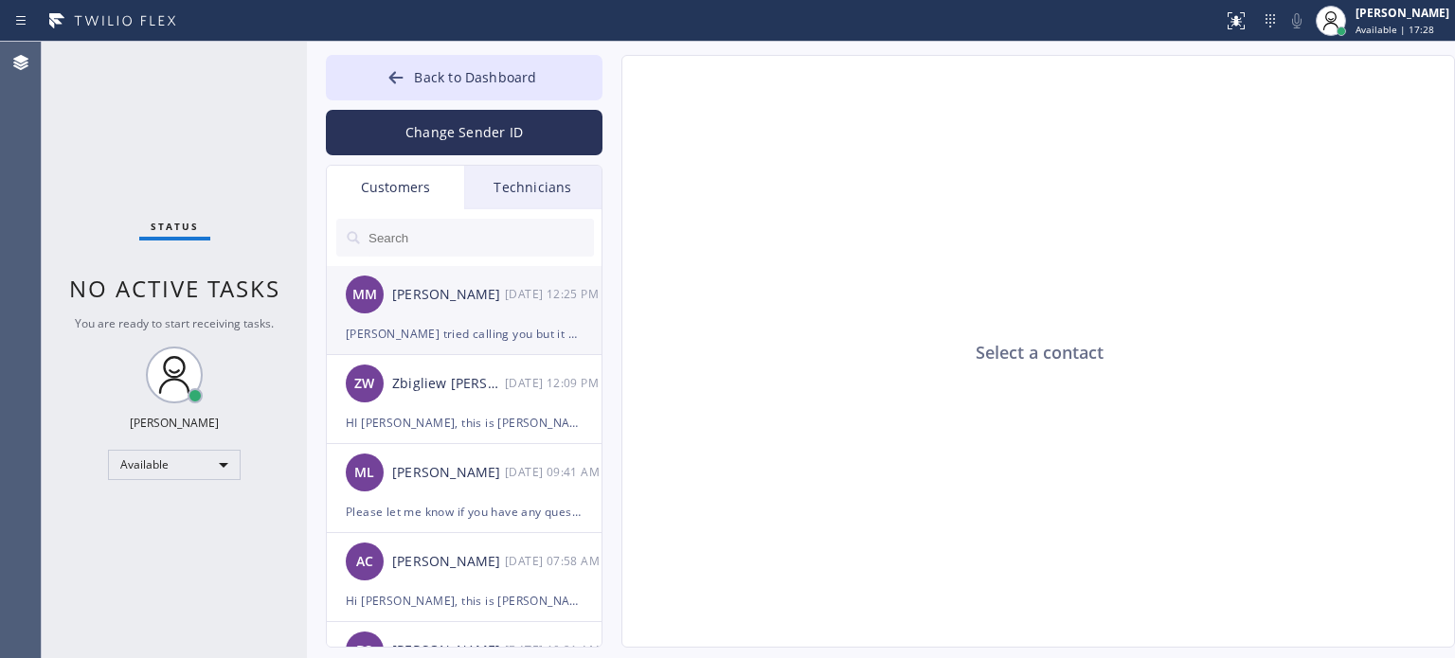
click at [455, 327] on div "Mike I tried calling you but it went thru your voicemail. How may I help you?" at bounding box center [464, 334] width 237 height 22
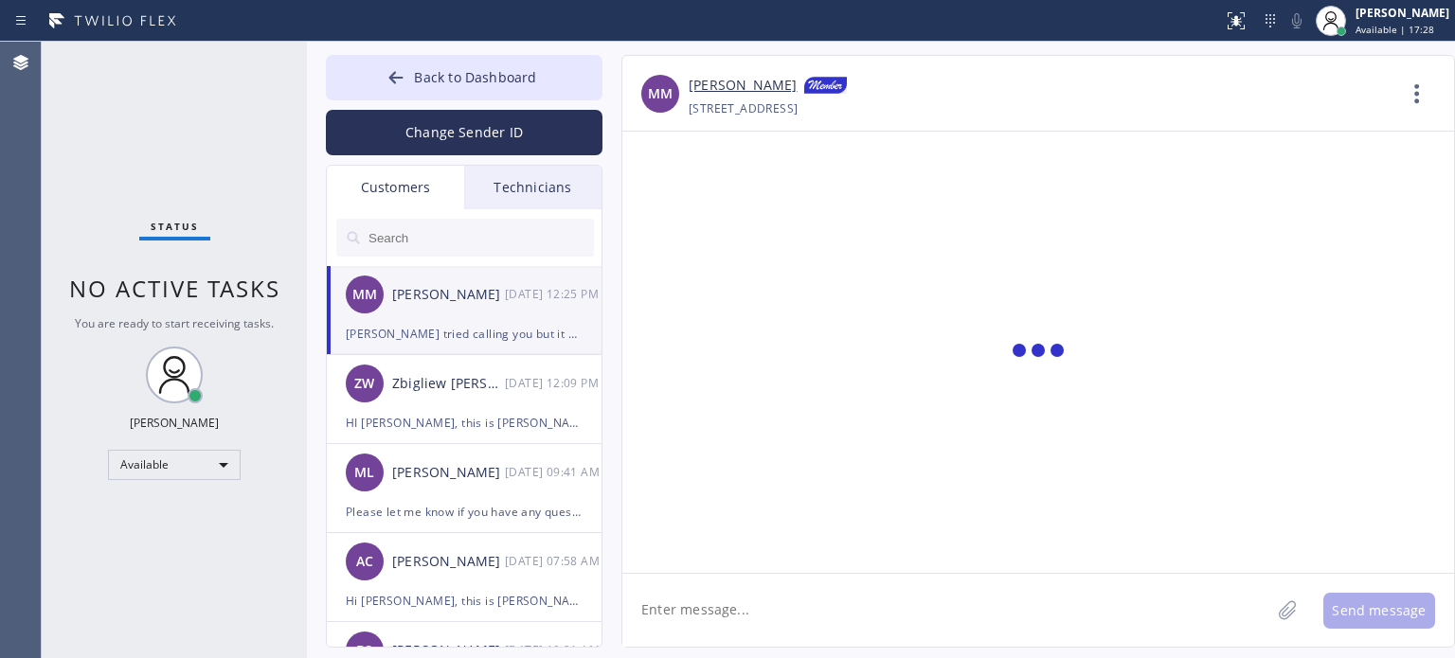
scroll to position [38, 0]
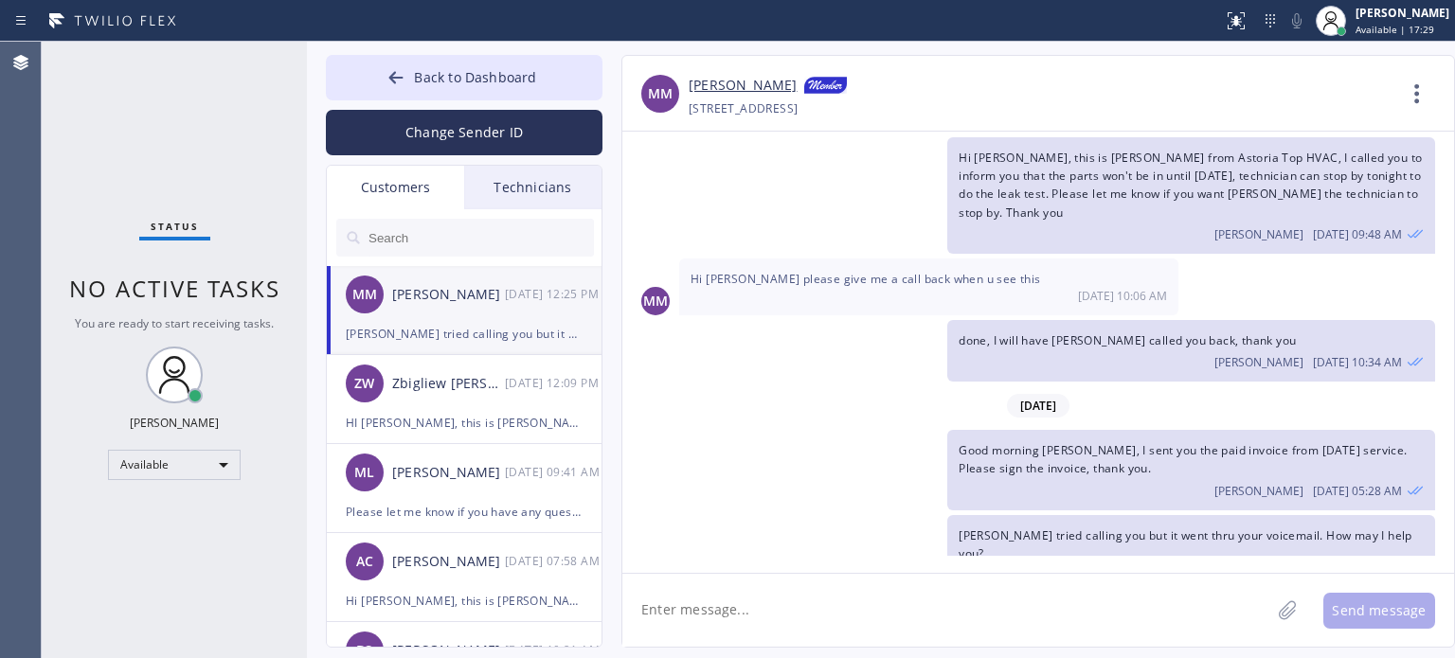
click at [715, 87] on link "Mike Moyer" at bounding box center [743, 86] width 108 height 23
